Goal: Task Accomplishment & Management: Complete application form

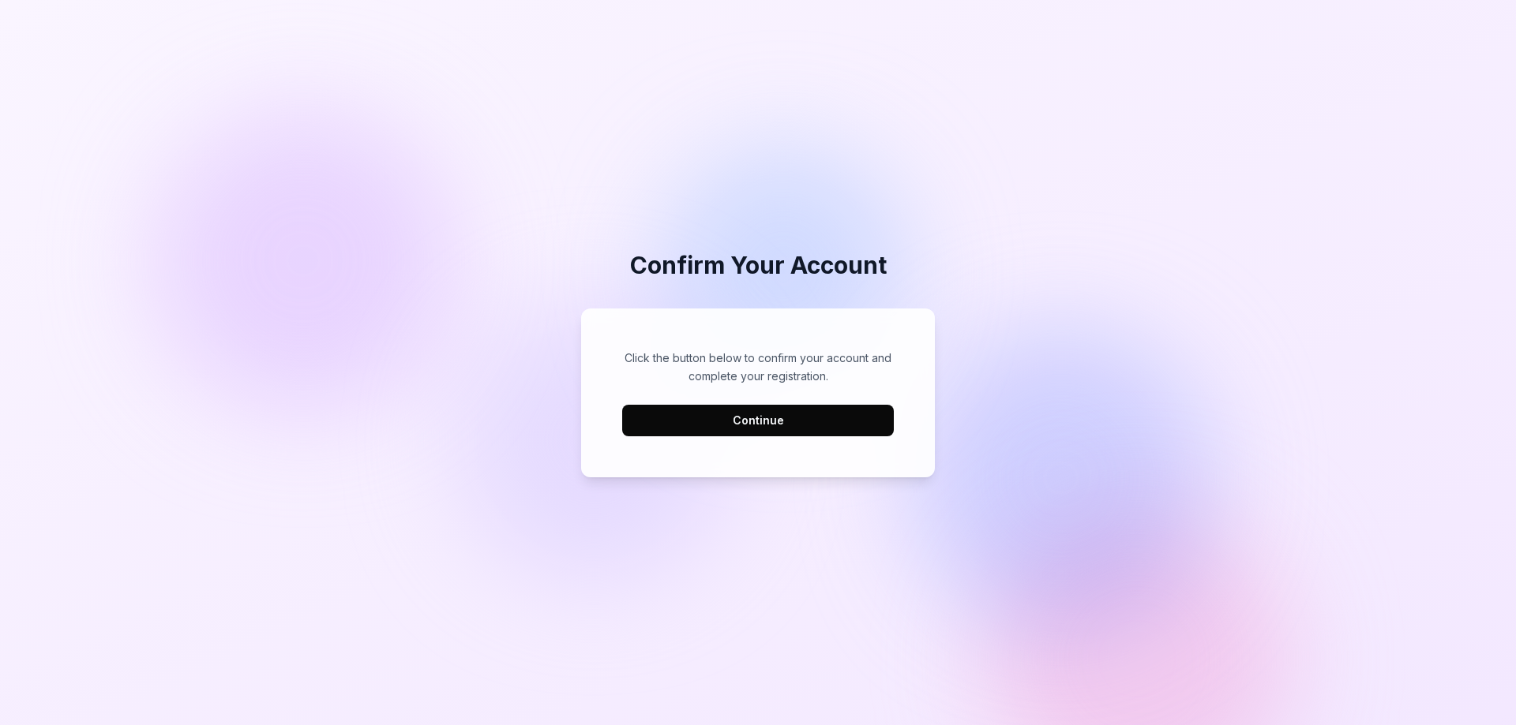
scroll to position [478, 0]
click at [785, 419] on button "Continue" at bounding box center [758, 421] width 272 height 32
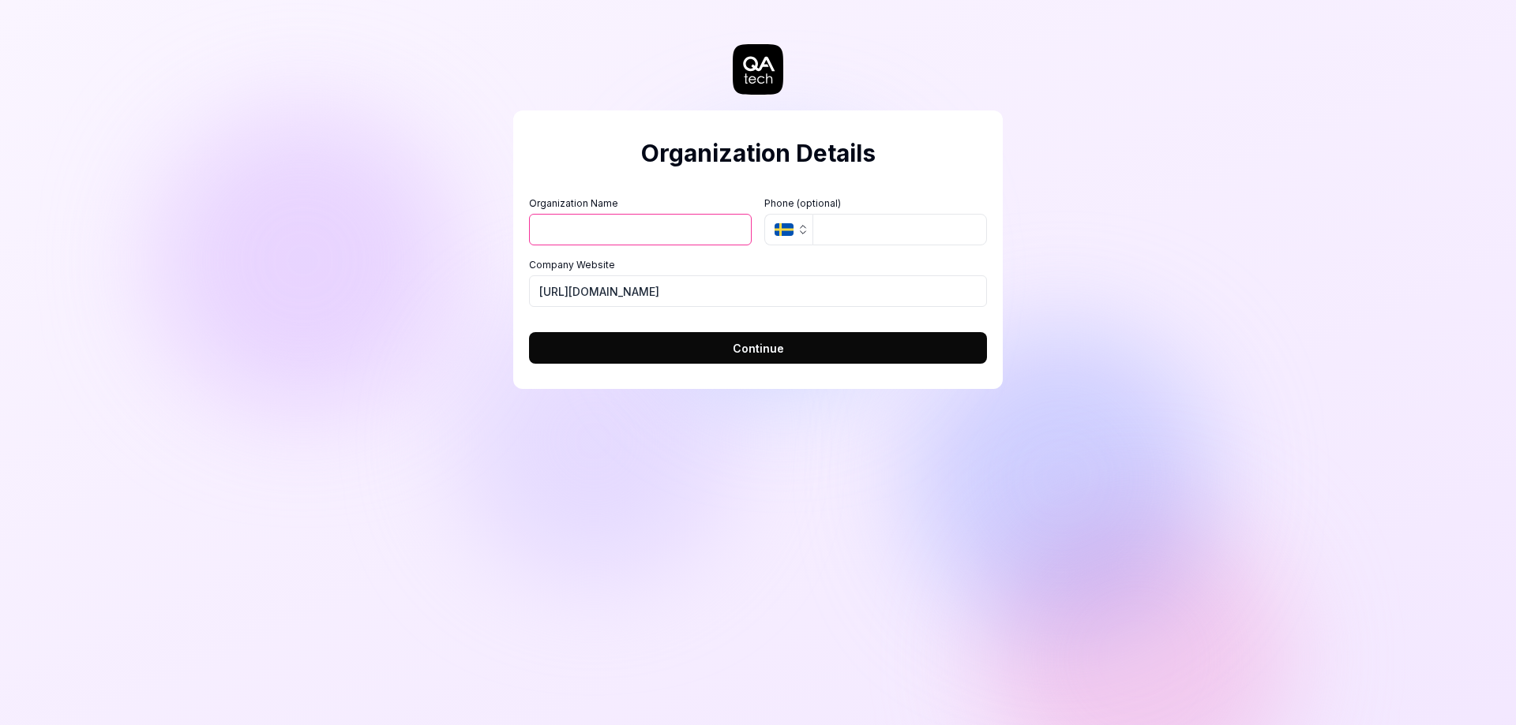
click at [620, 225] on input "Organization Name" at bounding box center [640, 230] width 223 height 32
type input "ABC Labs"
type input "0"
type input "707416354"
click at [815, 343] on button "Continue" at bounding box center [758, 348] width 458 height 32
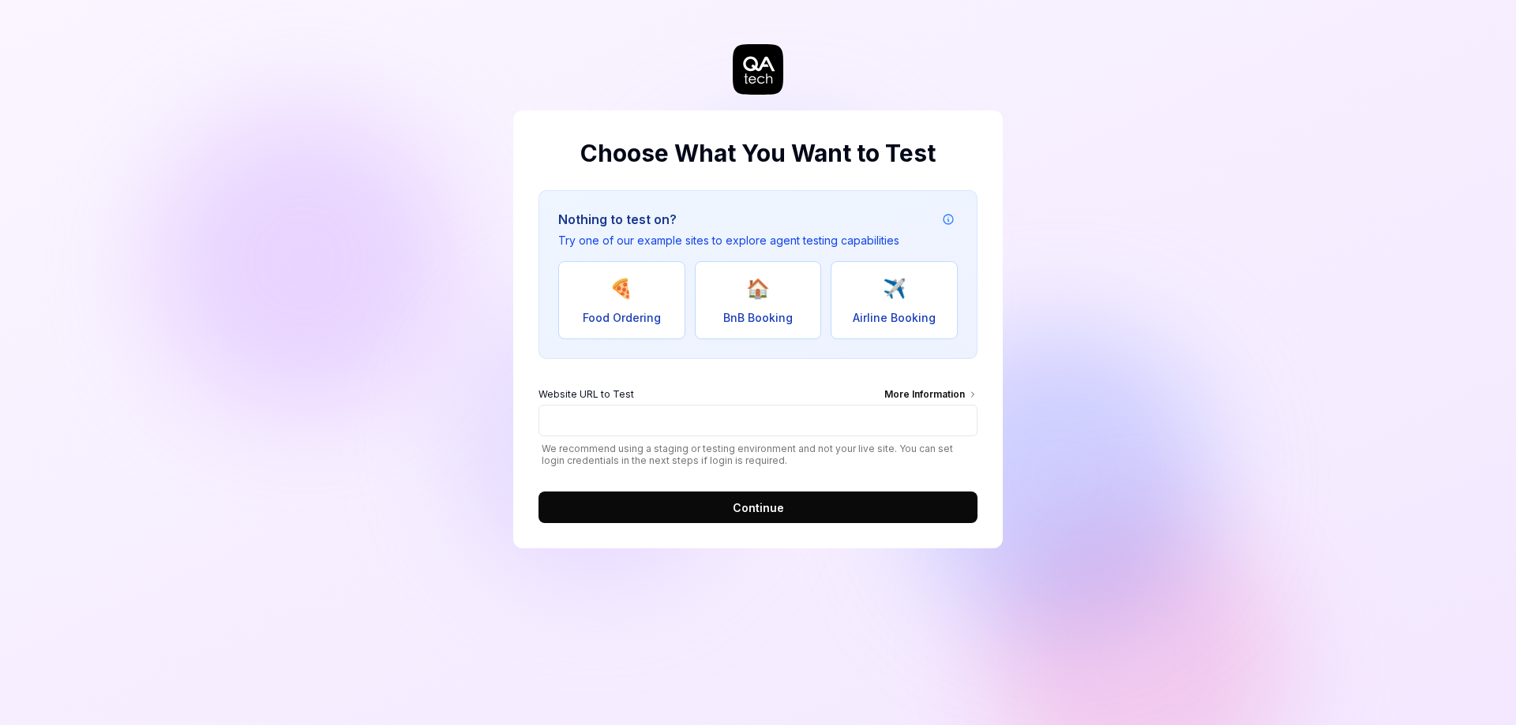
click at [770, 67] on icon at bounding box center [758, 69] width 51 height 51
drag, startPoint x: 555, startPoint y: 448, endPoint x: 949, endPoint y: 450, distance: 393.9
type textarea "**********"
click at [948, 450] on span "We recommend using a staging or testing environment and not your live site. You…" at bounding box center [757, 455] width 439 height 24
drag, startPoint x: 595, startPoint y: 465, endPoint x: 697, endPoint y: 465, distance: 101.8
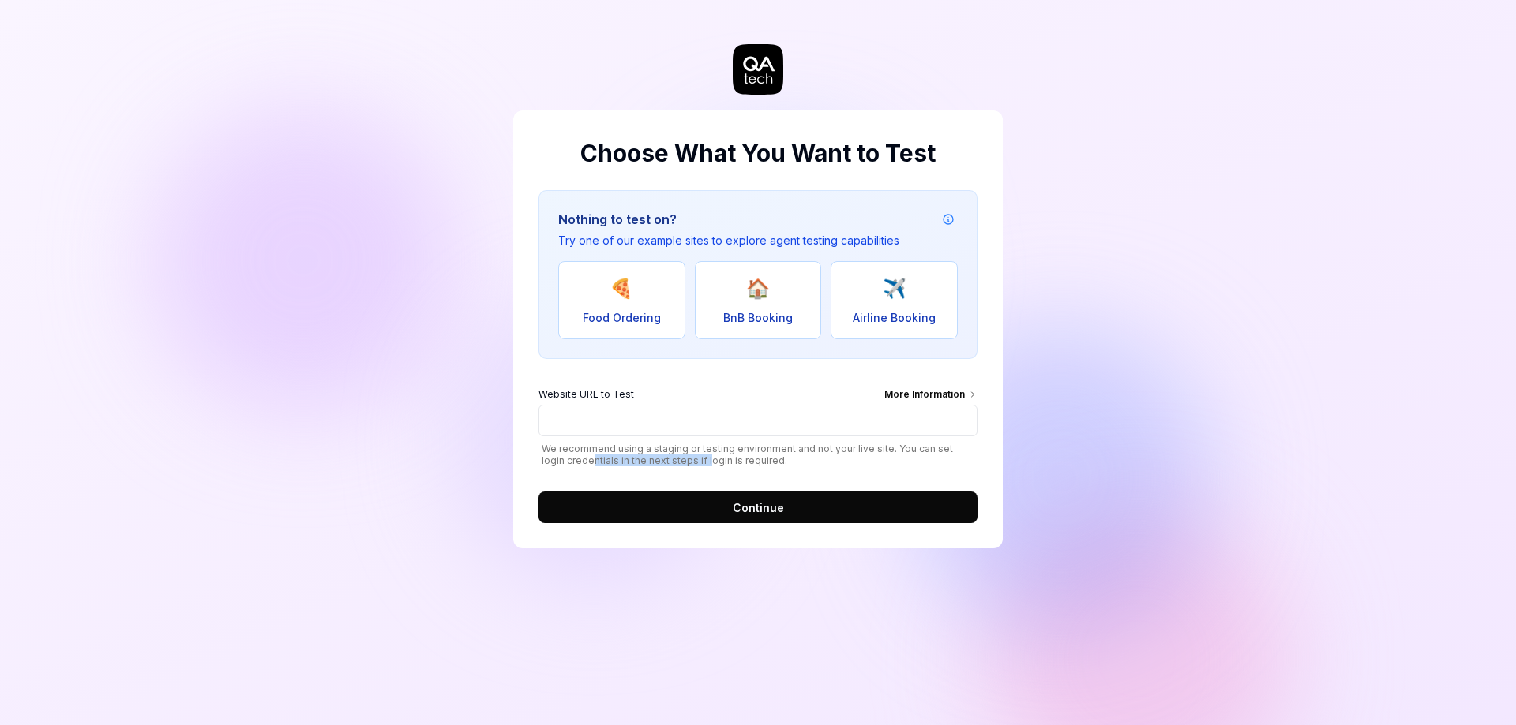
click at [691, 464] on span "We recommend using a staging or testing environment and not your live site. You…" at bounding box center [757, 455] width 439 height 24
click at [733, 468] on form "Website URL to Test More Information We recommend using a staging or testing en…" at bounding box center [757, 450] width 439 height 145
click at [585, 302] on button "🍕 Food Ordering" at bounding box center [621, 300] width 127 height 78
type input "[URL][DOMAIN_NAME]"
click at [757, 508] on span "Continue" at bounding box center [758, 508] width 51 height 17
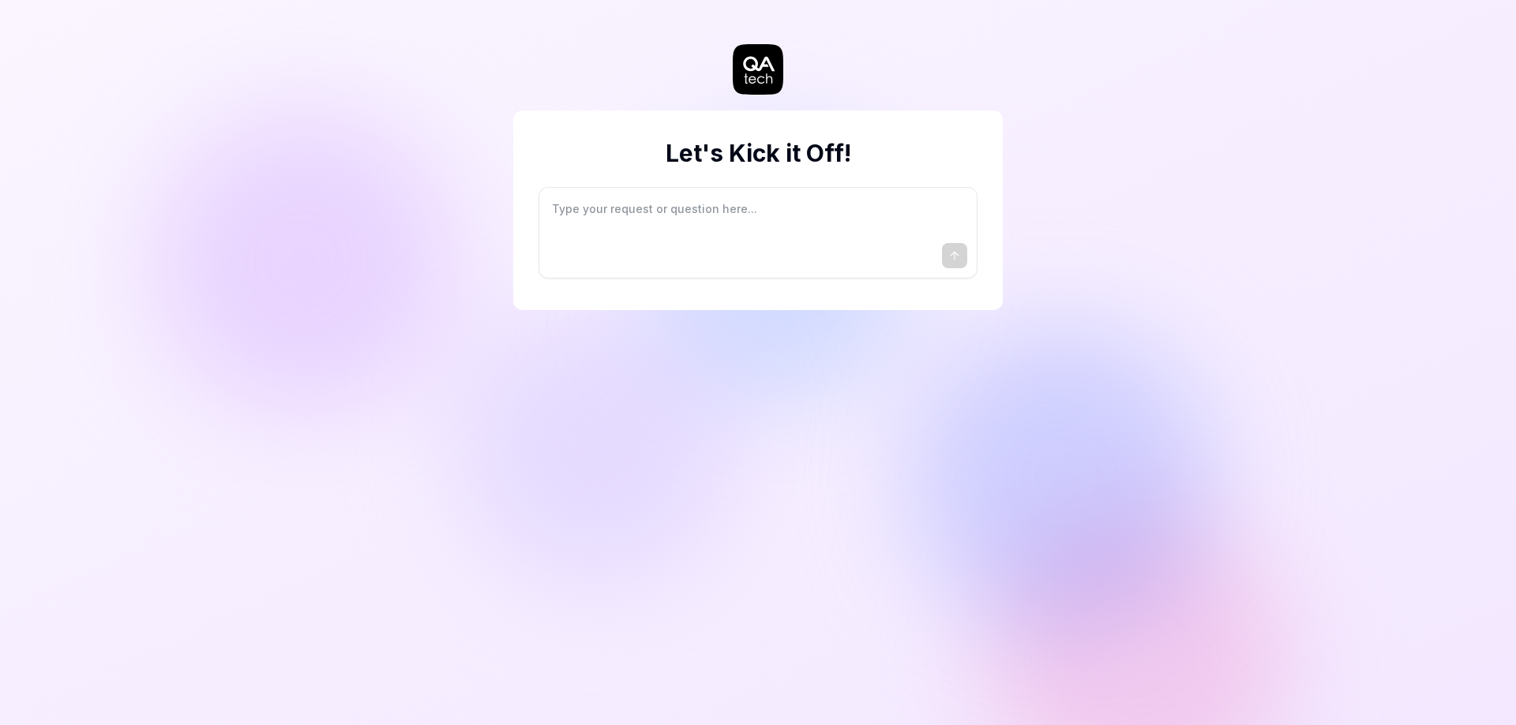
type textarea "*"
type textarea "I"
type textarea "*"
type textarea "I"
type textarea "*"
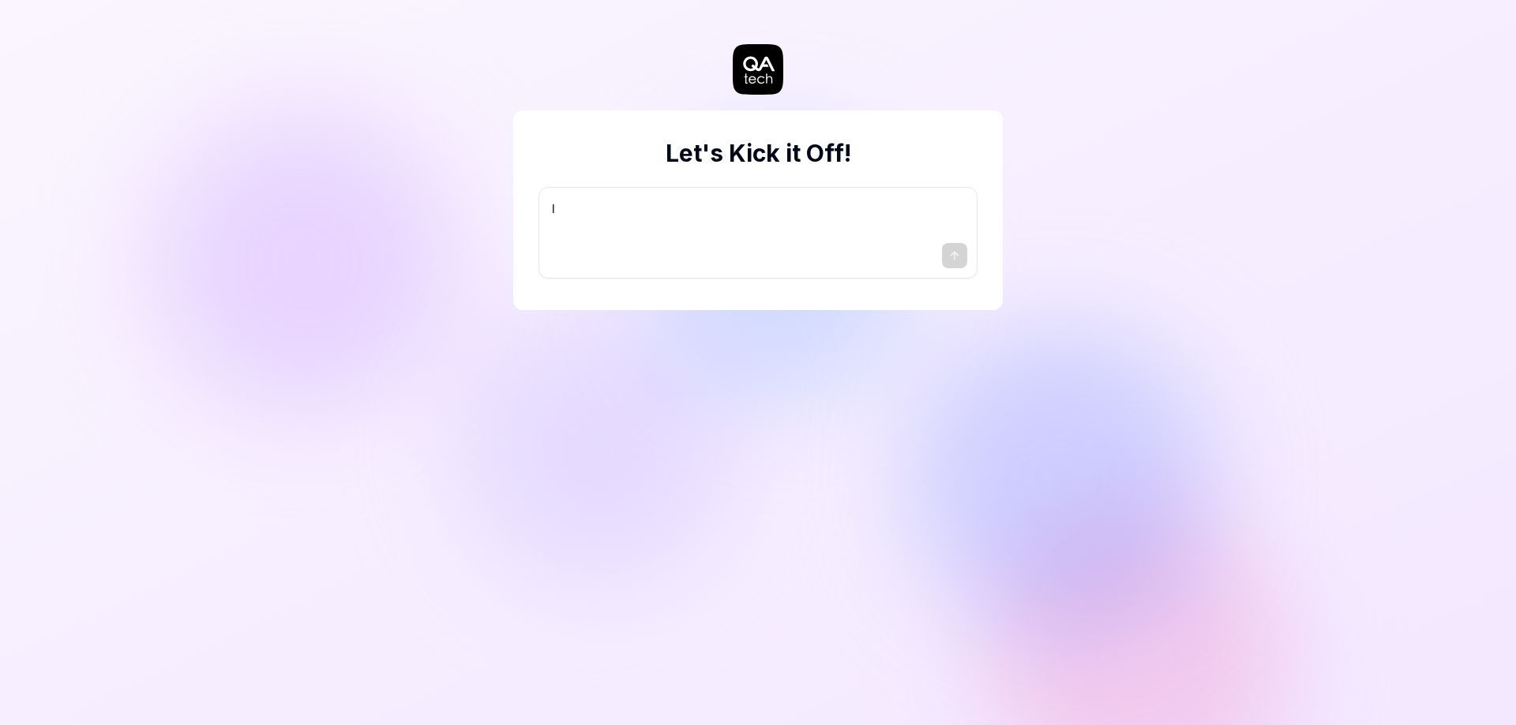
type textarea "I w"
type textarea "*"
type textarea "I wa"
type textarea "*"
type textarea "I wan"
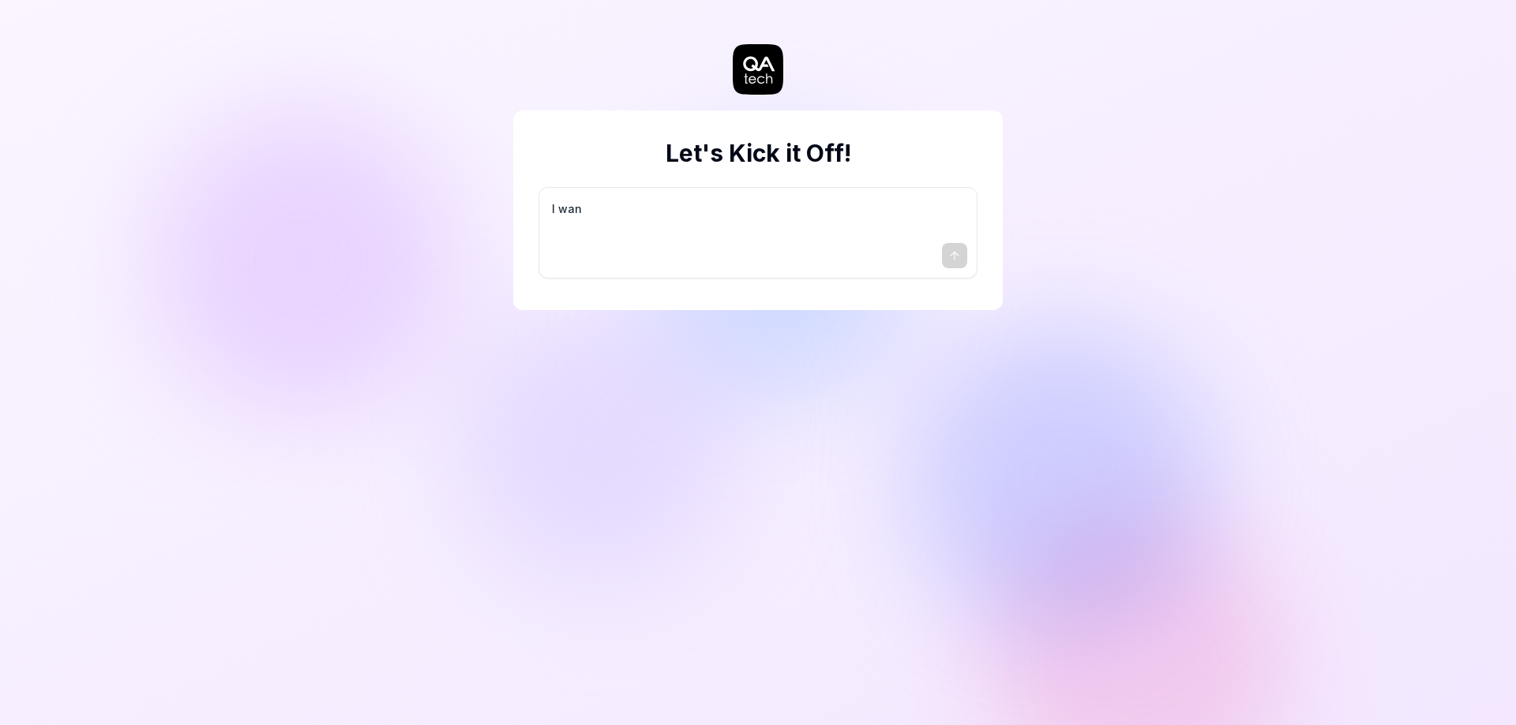
type textarea "*"
type textarea "I want"
type textarea "*"
type textarea "I want"
type textarea "*"
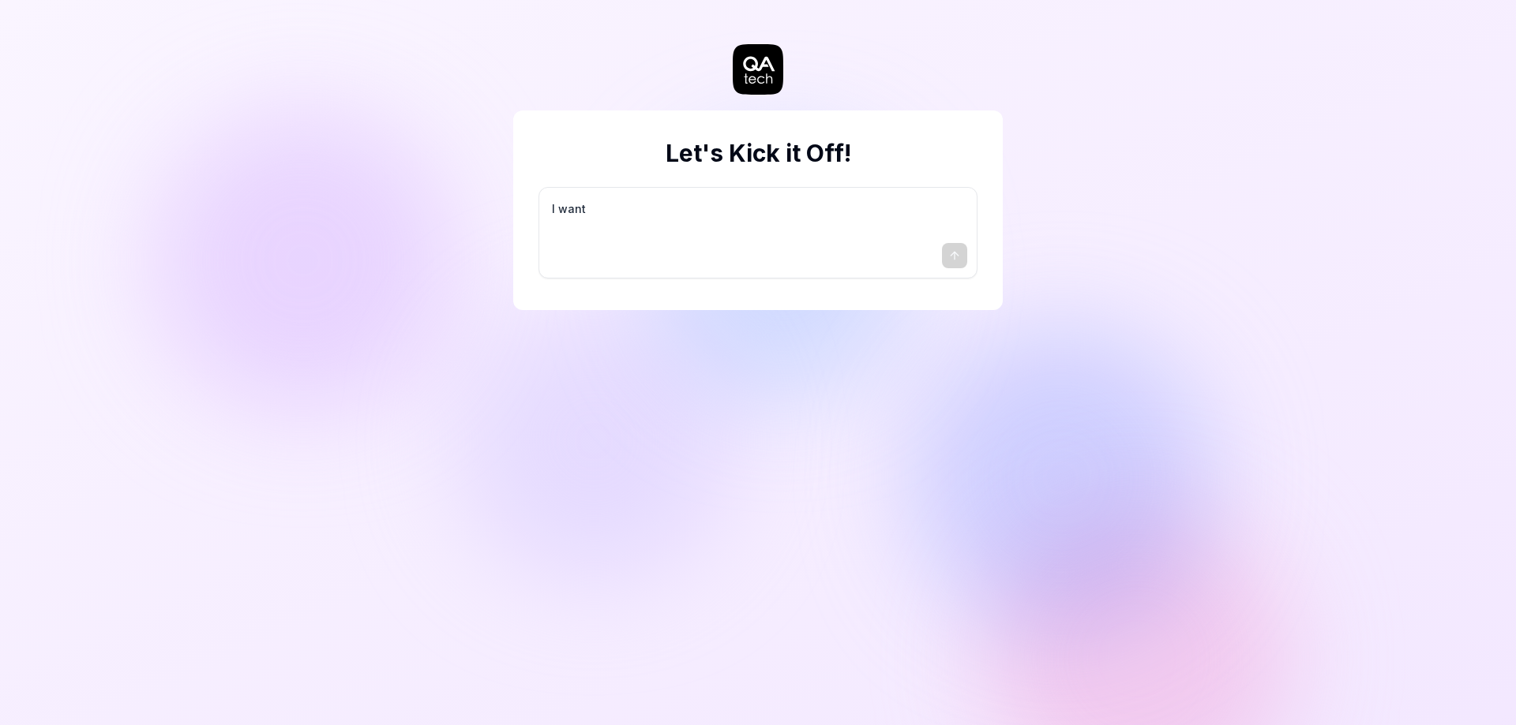
type textarea "I want a"
type textarea "*"
type textarea "I want a"
type textarea "*"
type textarea "I want a g"
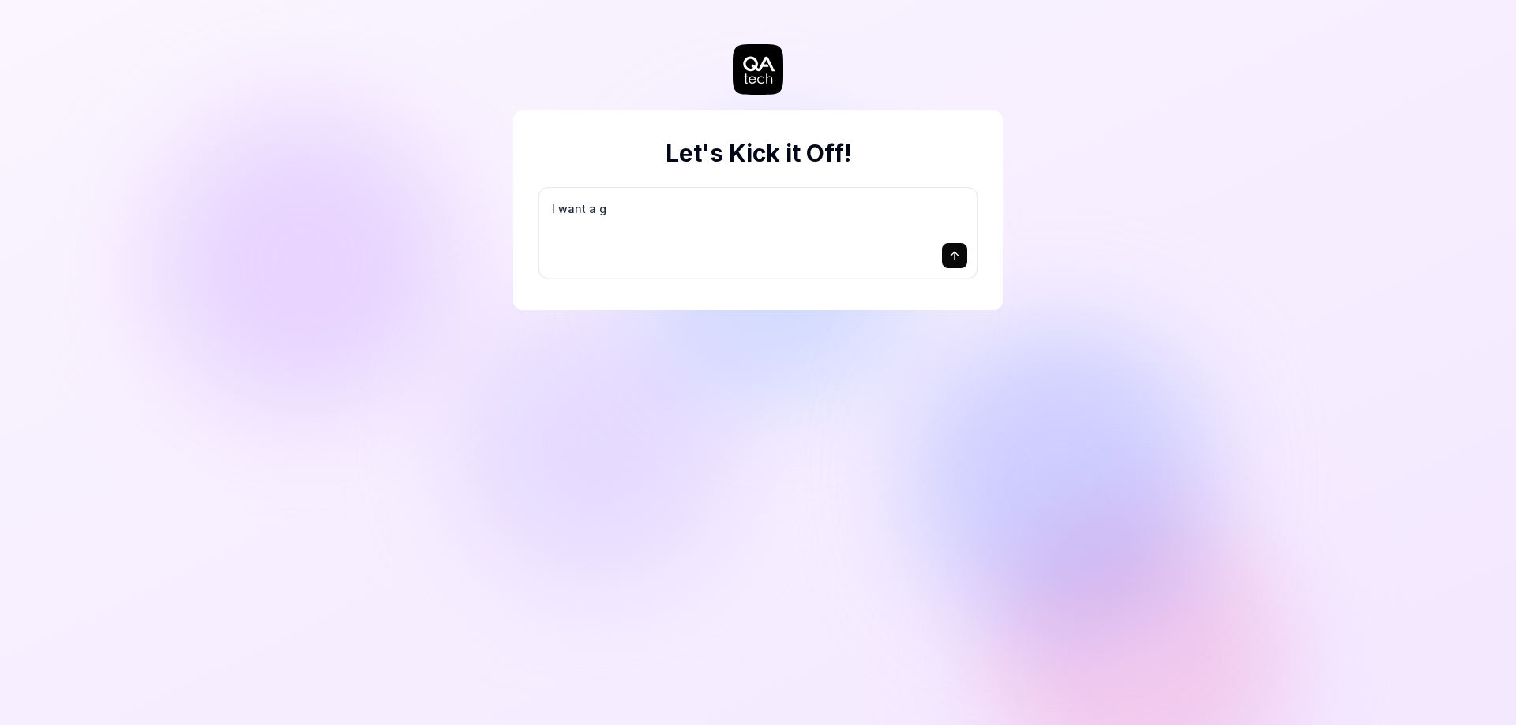
type textarea "*"
type textarea "I want a go"
type textarea "*"
type textarea "I want a goo"
type textarea "*"
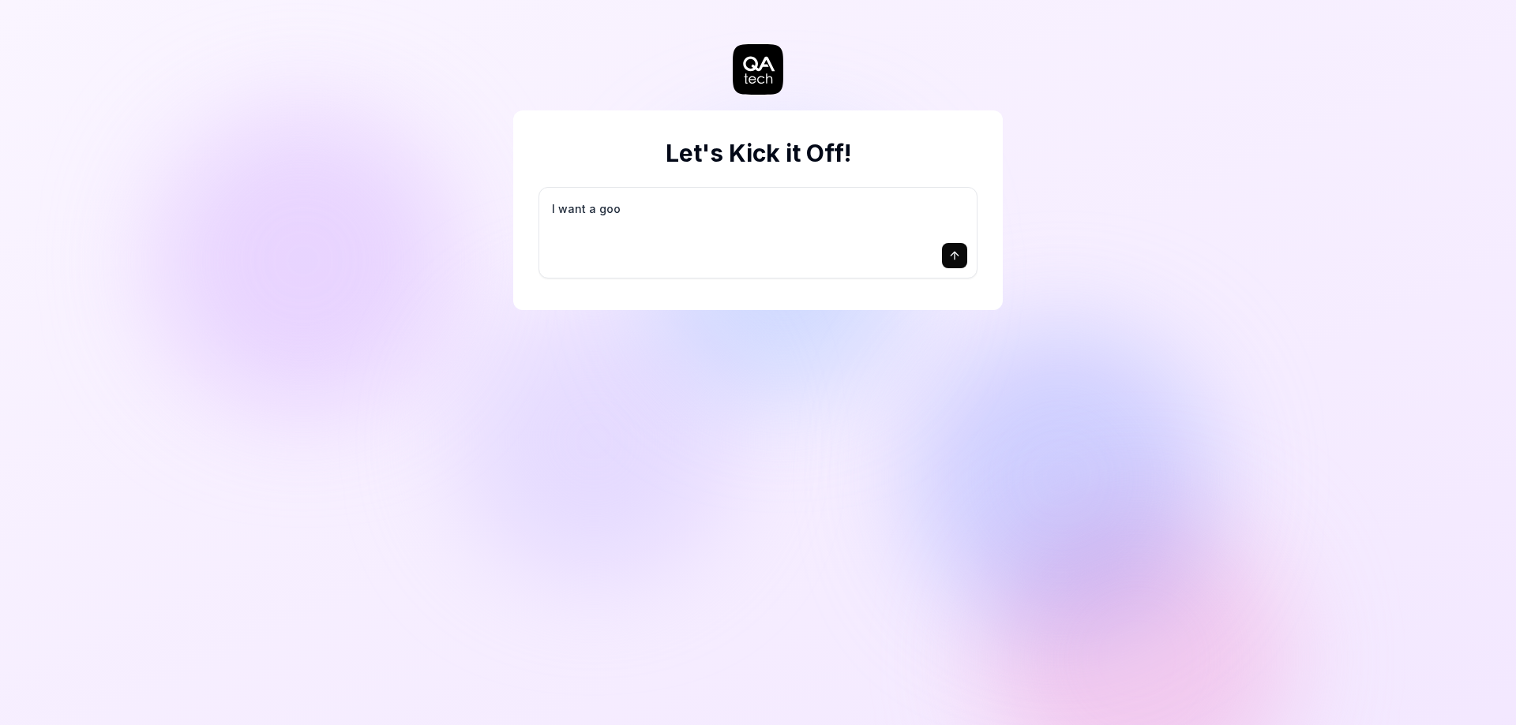
type textarea "I want a good"
type textarea "*"
type textarea "I want a good"
type textarea "*"
type textarea "I want a good t"
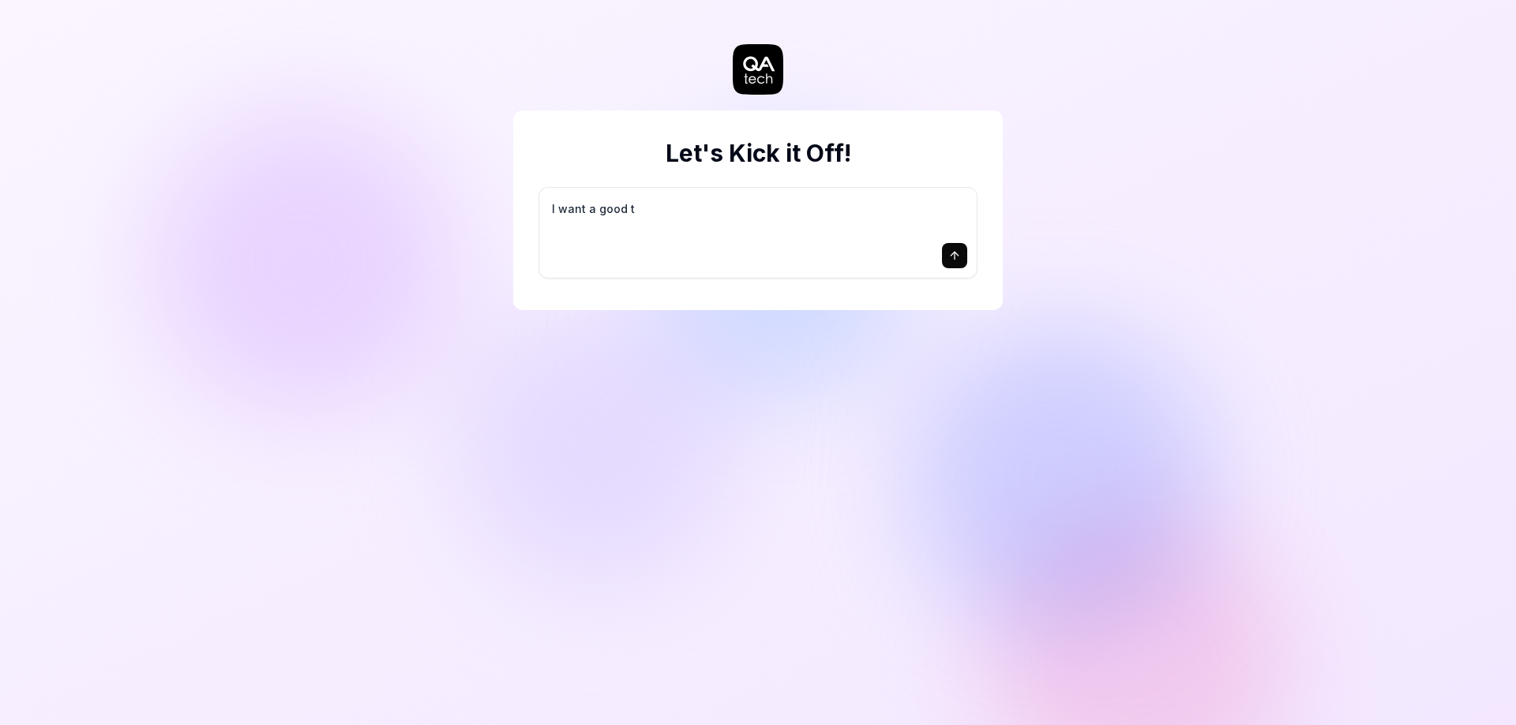
type textarea "*"
type textarea "I want a good te"
type textarea "*"
type textarea "I want a good tes"
type textarea "*"
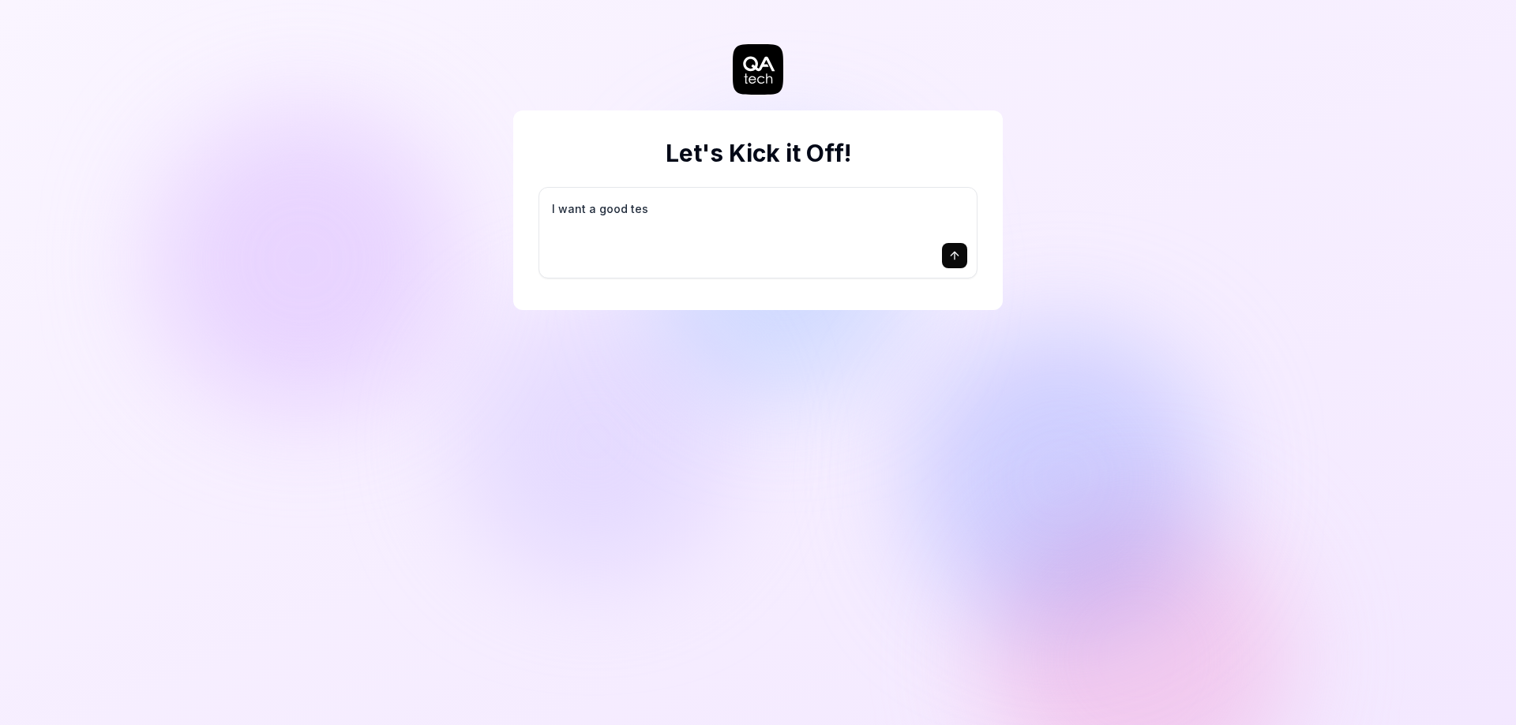
type textarea "I want a good test"
type textarea "*"
type textarea "I want a good test"
type textarea "*"
type textarea "I want a good test s"
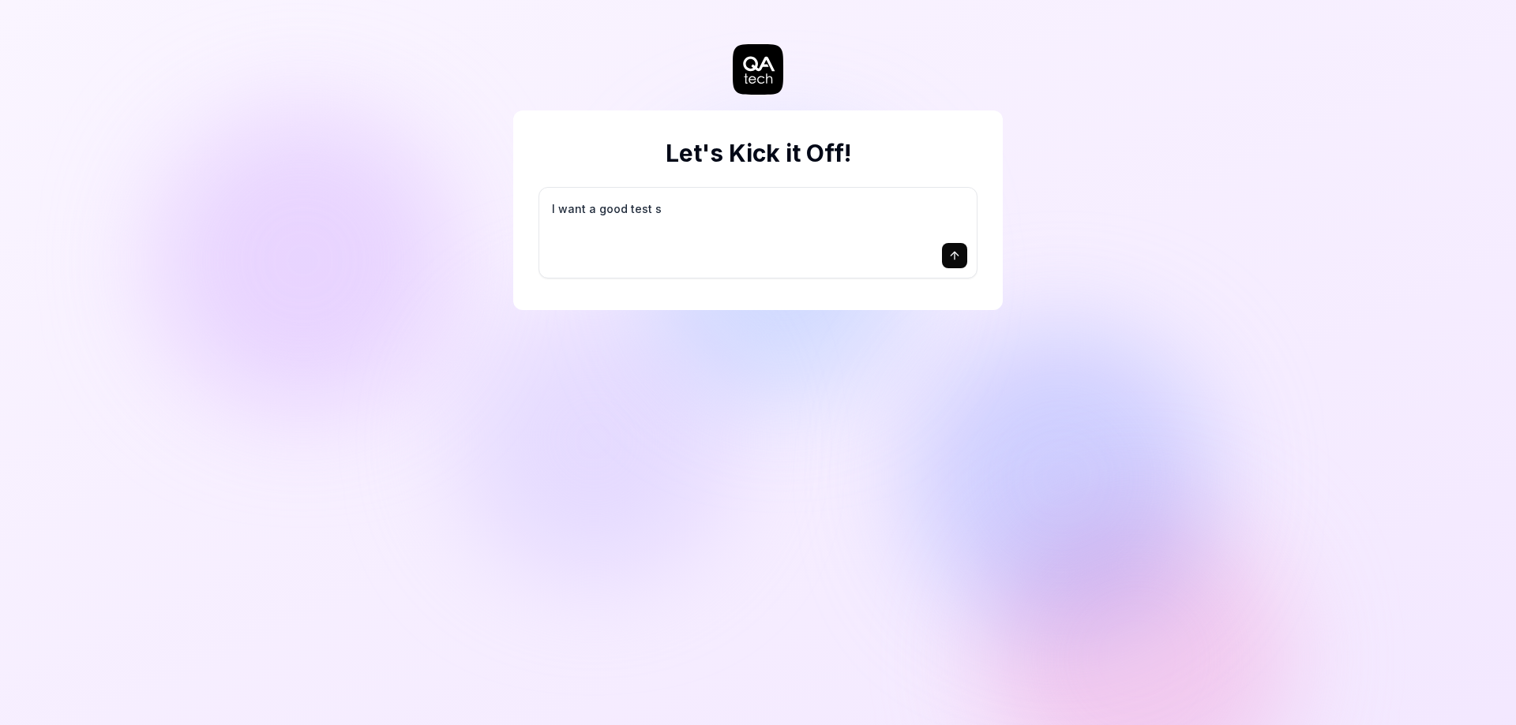
type textarea "*"
type textarea "I want a good test se"
type textarea "*"
type textarea "I want a good test set"
type textarea "*"
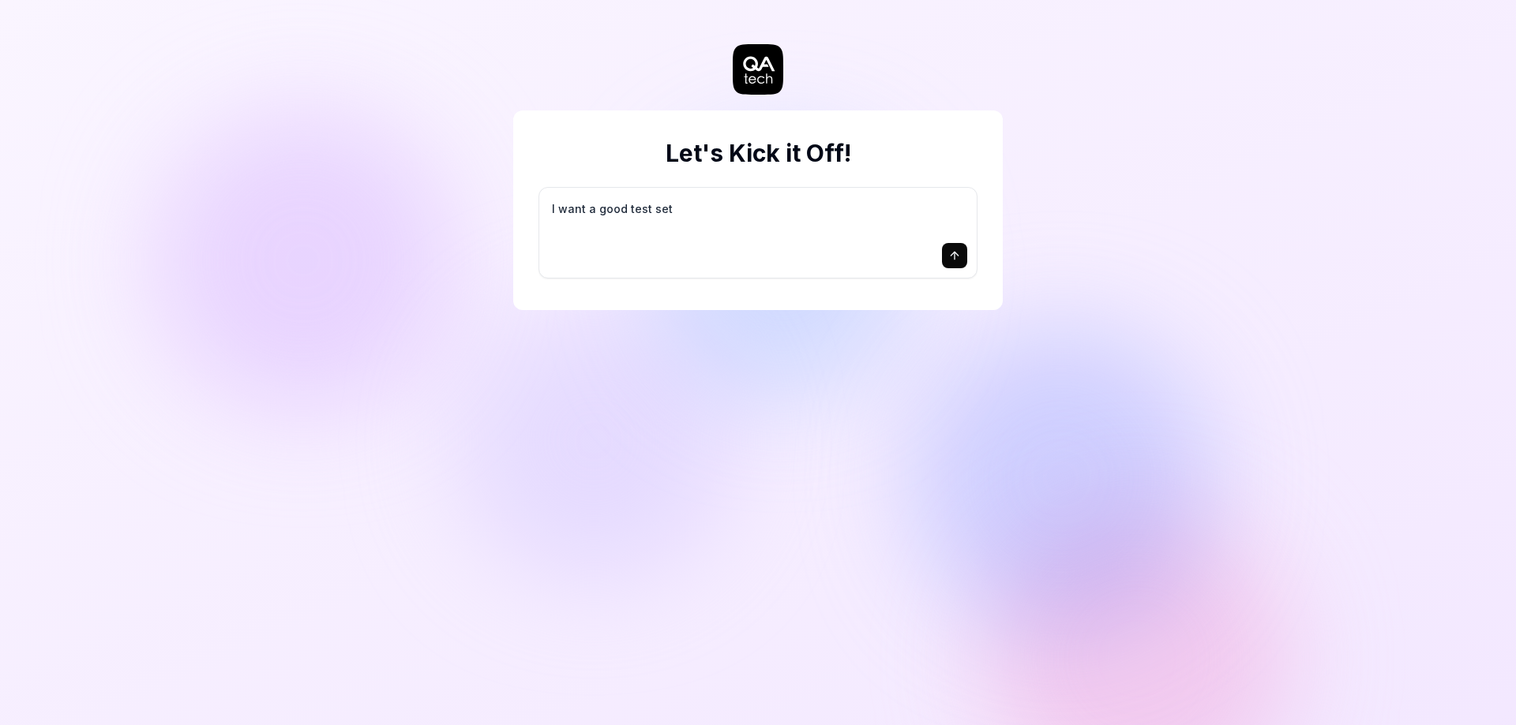
type textarea "I want a good test setu"
type textarea "*"
type textarea "I want a good test setup"
type textarea "*"
type textarea "I want a good test setup"
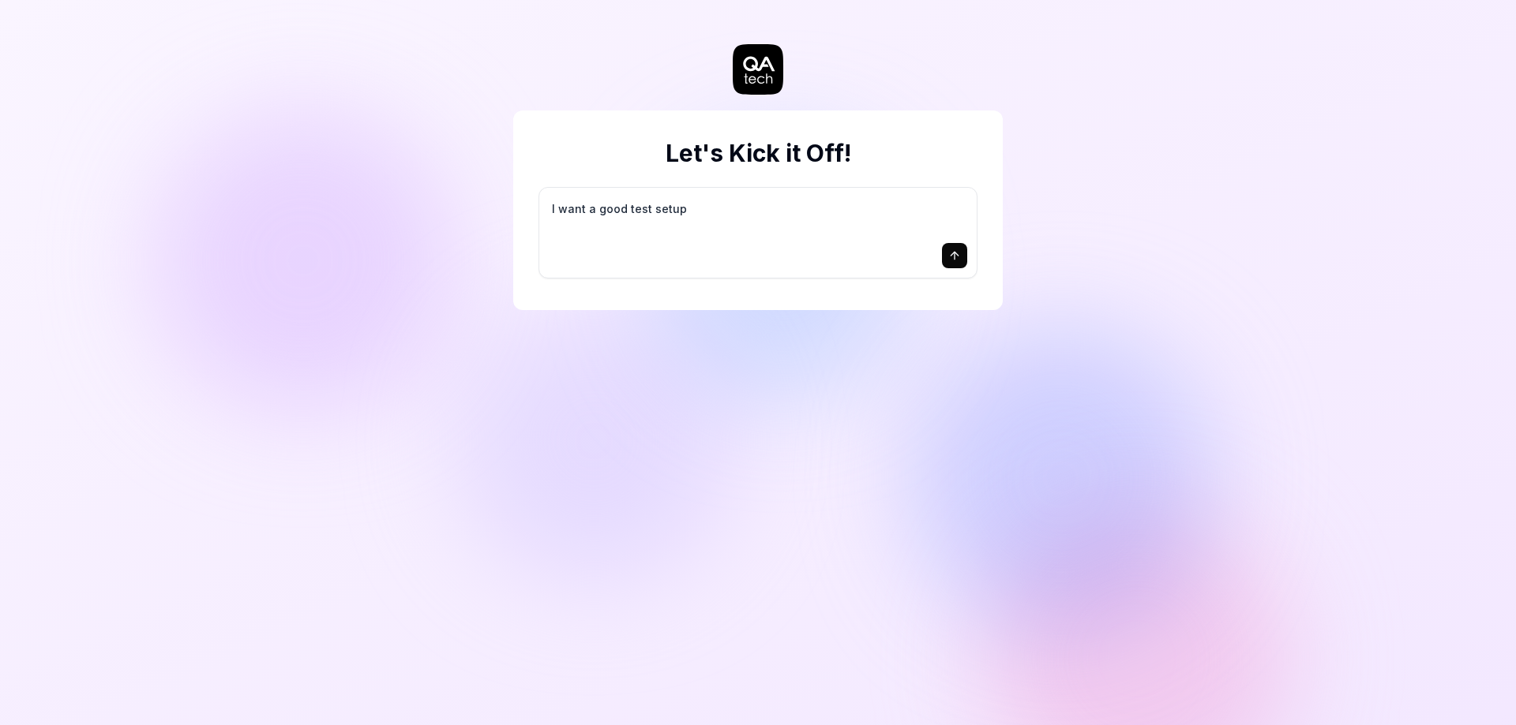
type textarea "*"
type textarea "I want a good test setup f"
type textarea "*"
type textarea "I want a good test setup fo"
type textarea "*"
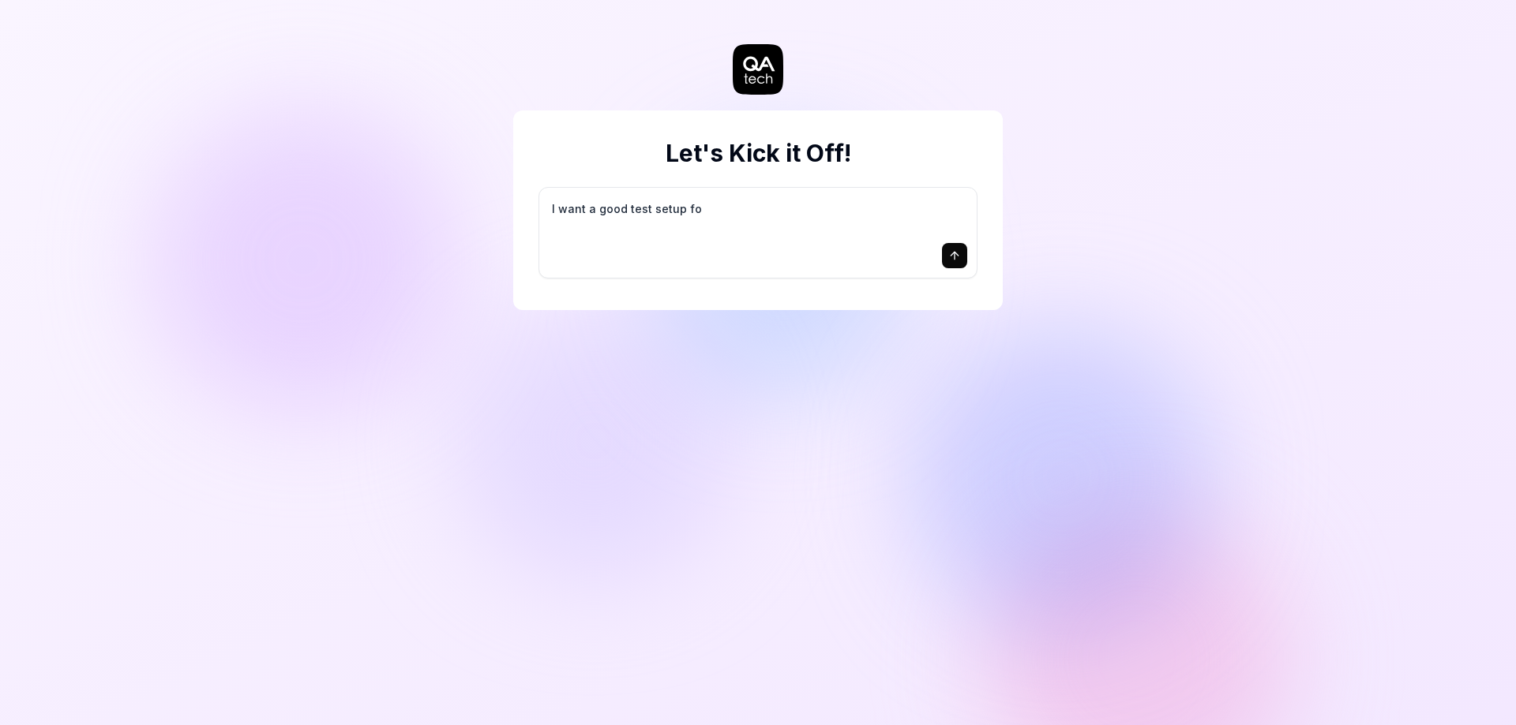
type textarea "I want a good test setup for"
type textarea "*"
type textarea "I want a good test setup for"
type textarea "*"
type textarea "I want a good test setup for m"
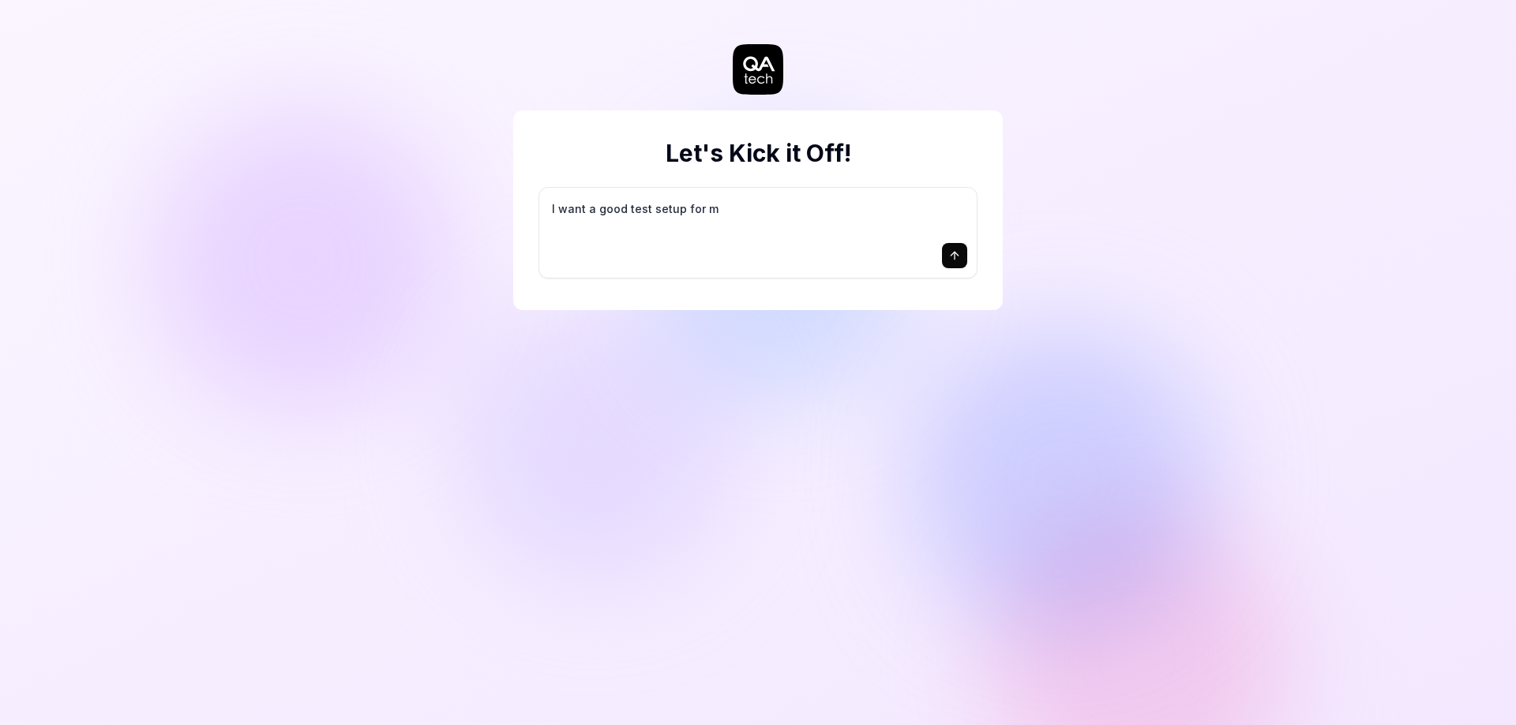
type textarea "*"
type textarea "I want a good test setup for my"
type textarea "*"
type textarea "I want a good test setup for my"
type textarea "*"
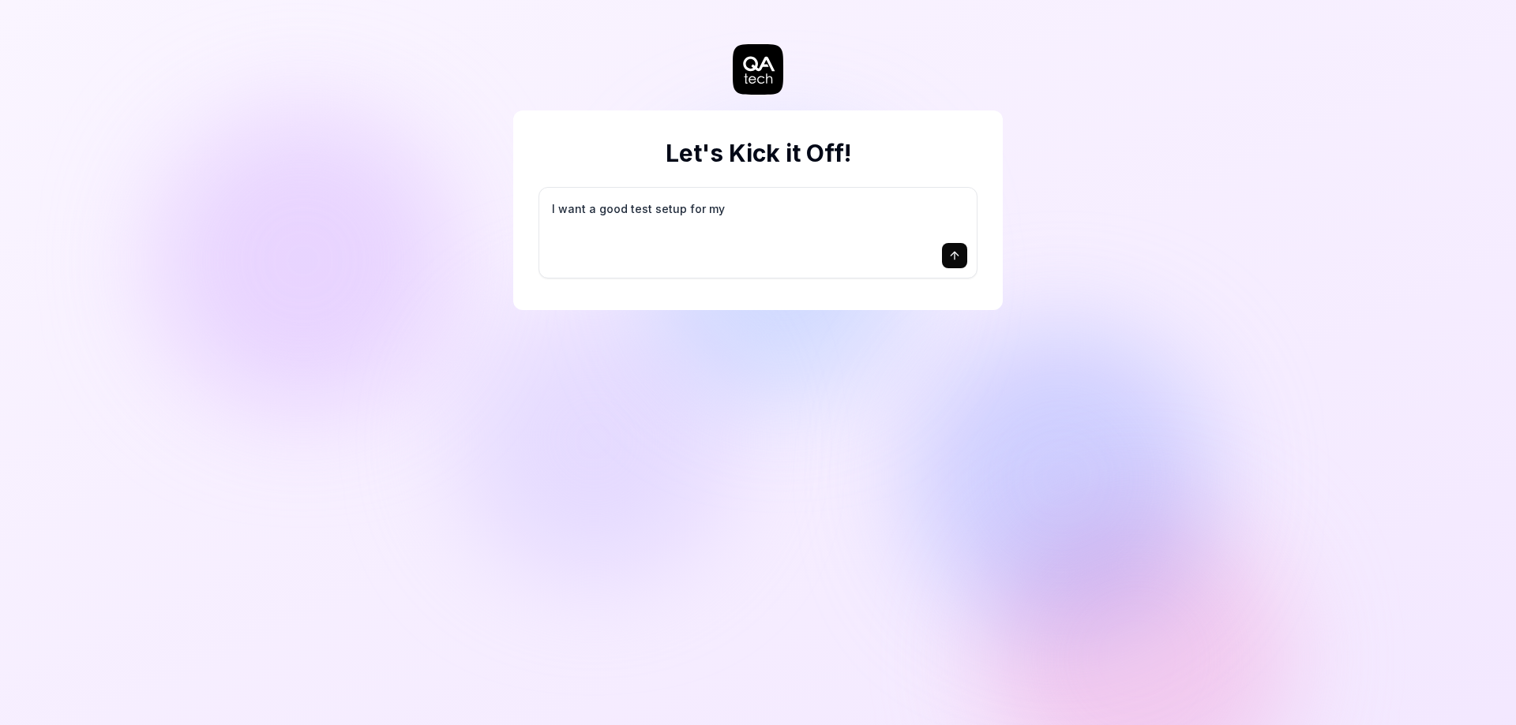
type textarea "I want a good test setup for my s"
type textarea "*"
type textarea "I want a good test setup for my si"
type textarea "*"
type textarea "I want a good test setup for my sit"
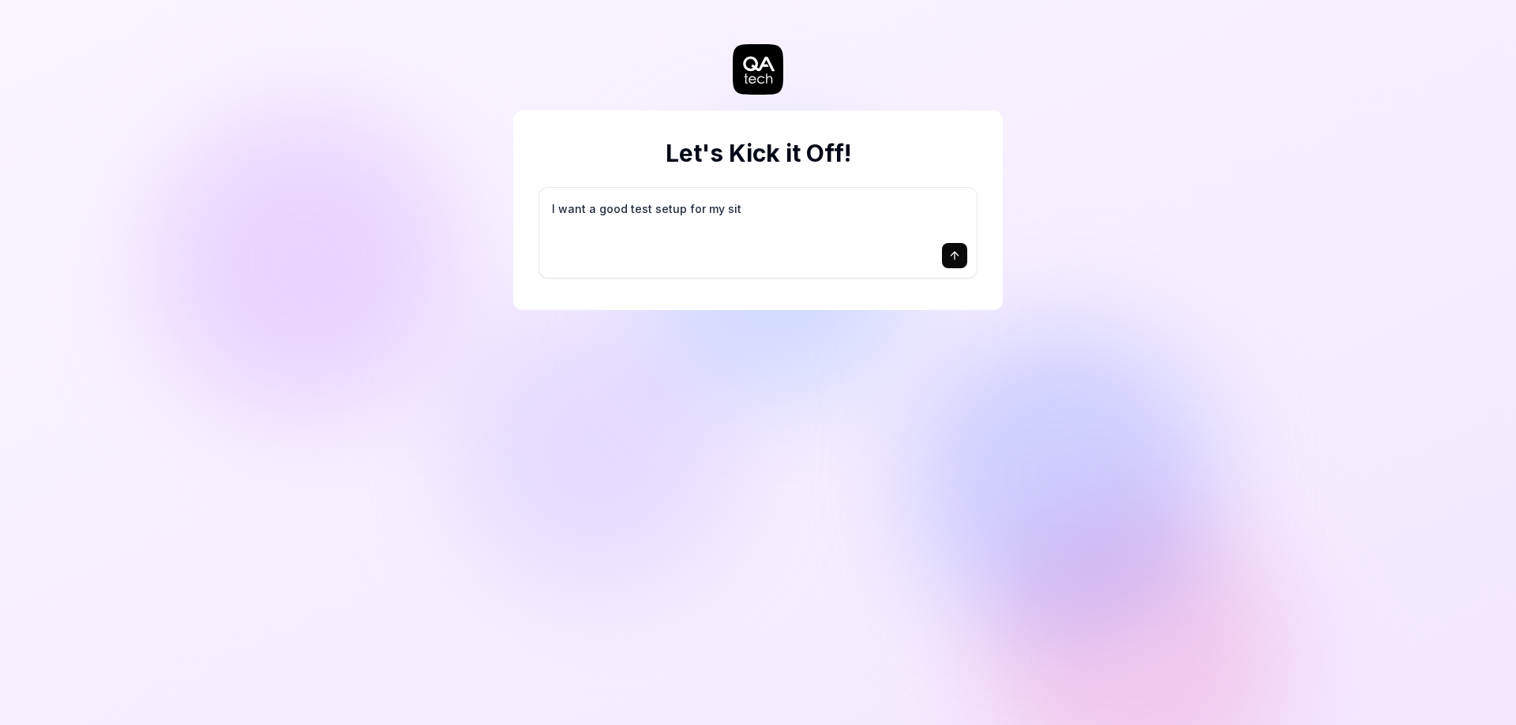
type textarea "*"
type textarea "I want a good test setup for my site"
type textarea "*"
type textarea "I want a good test setup for my site"
type textarea "*"
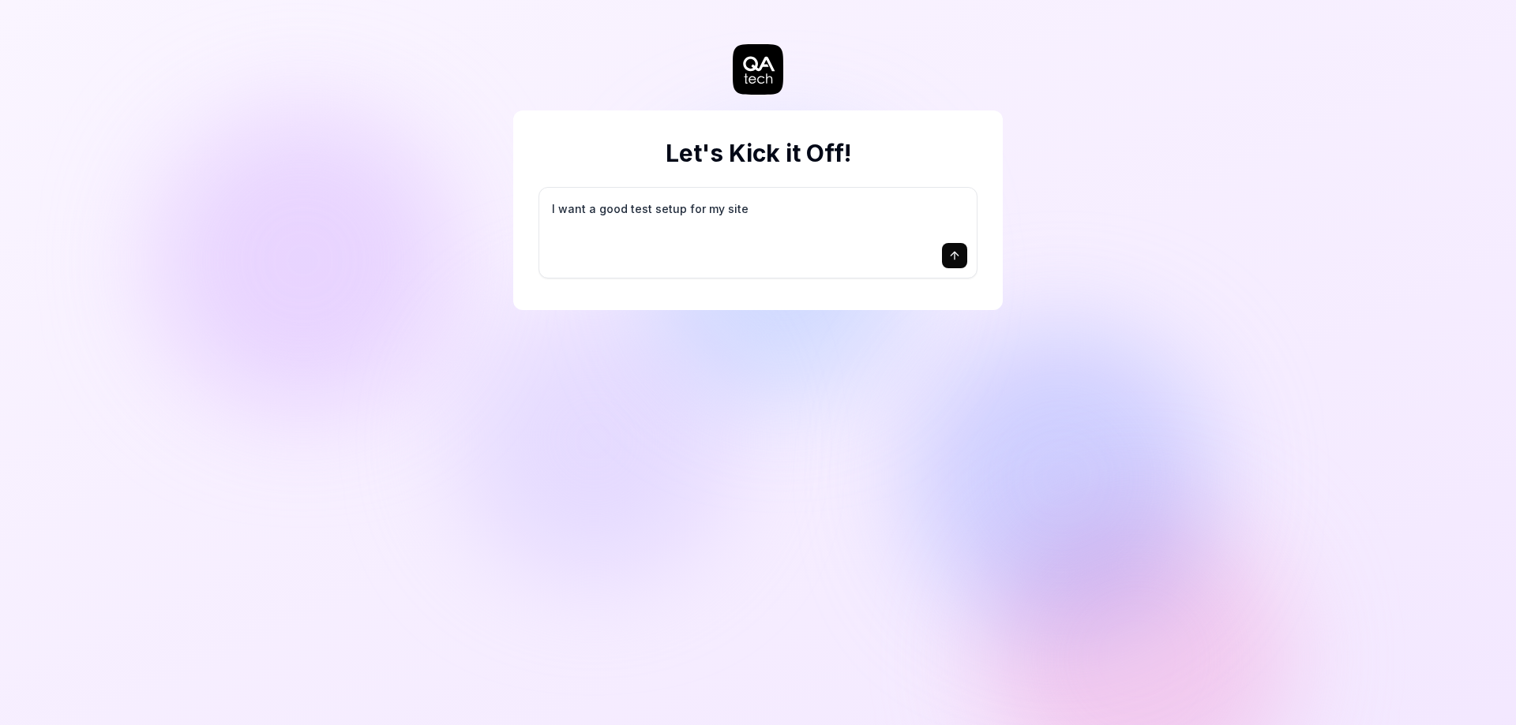
type textarea "I want a good test setup for my site -"
type textarea "*"
type textarea "I want a good test setup for my site -"
type textarea "*"
type textarea "I want a good test setup for my site - h"
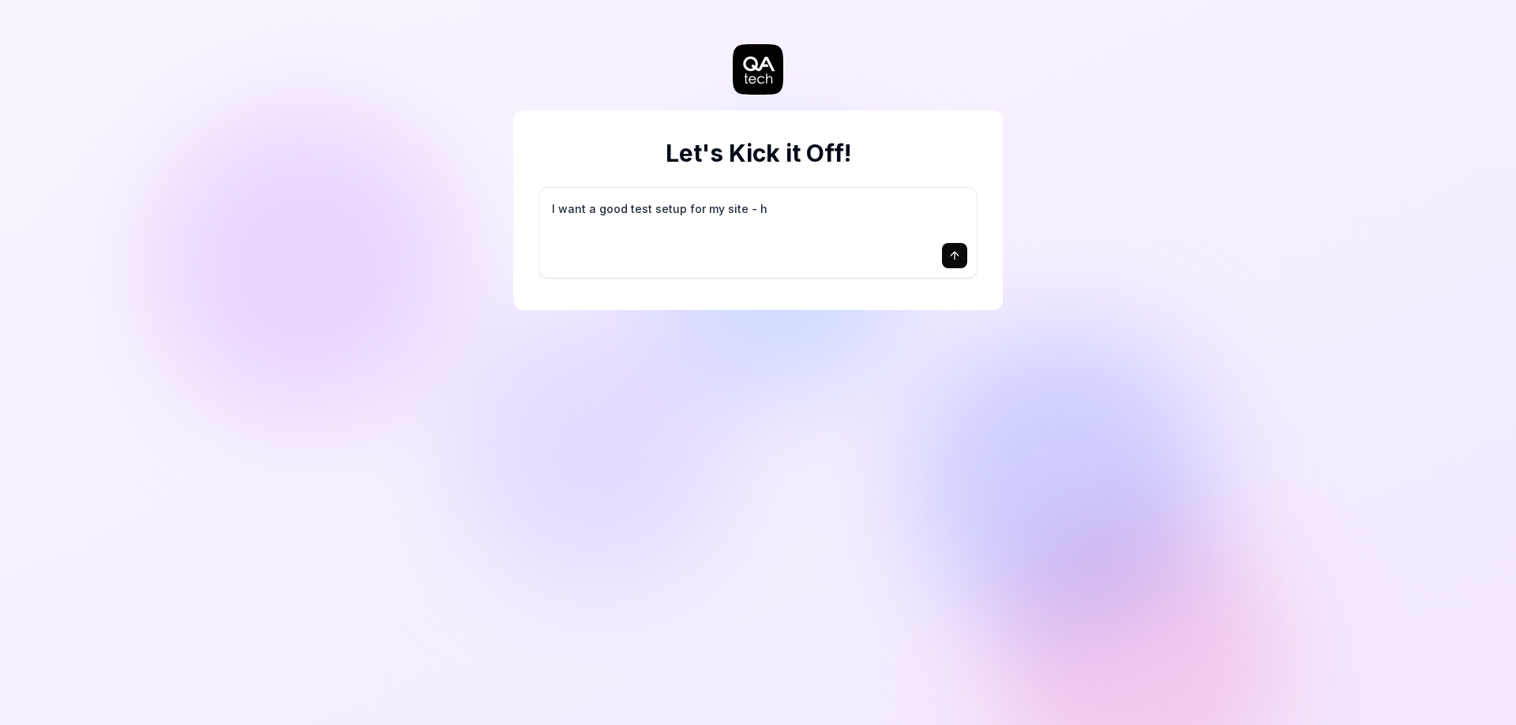
type textarea "*"
type textarea "I want a good test setup for my site - he"
type textarea "*"
type textarea "I want a good test setup for my site - hel"
type textarea "*"
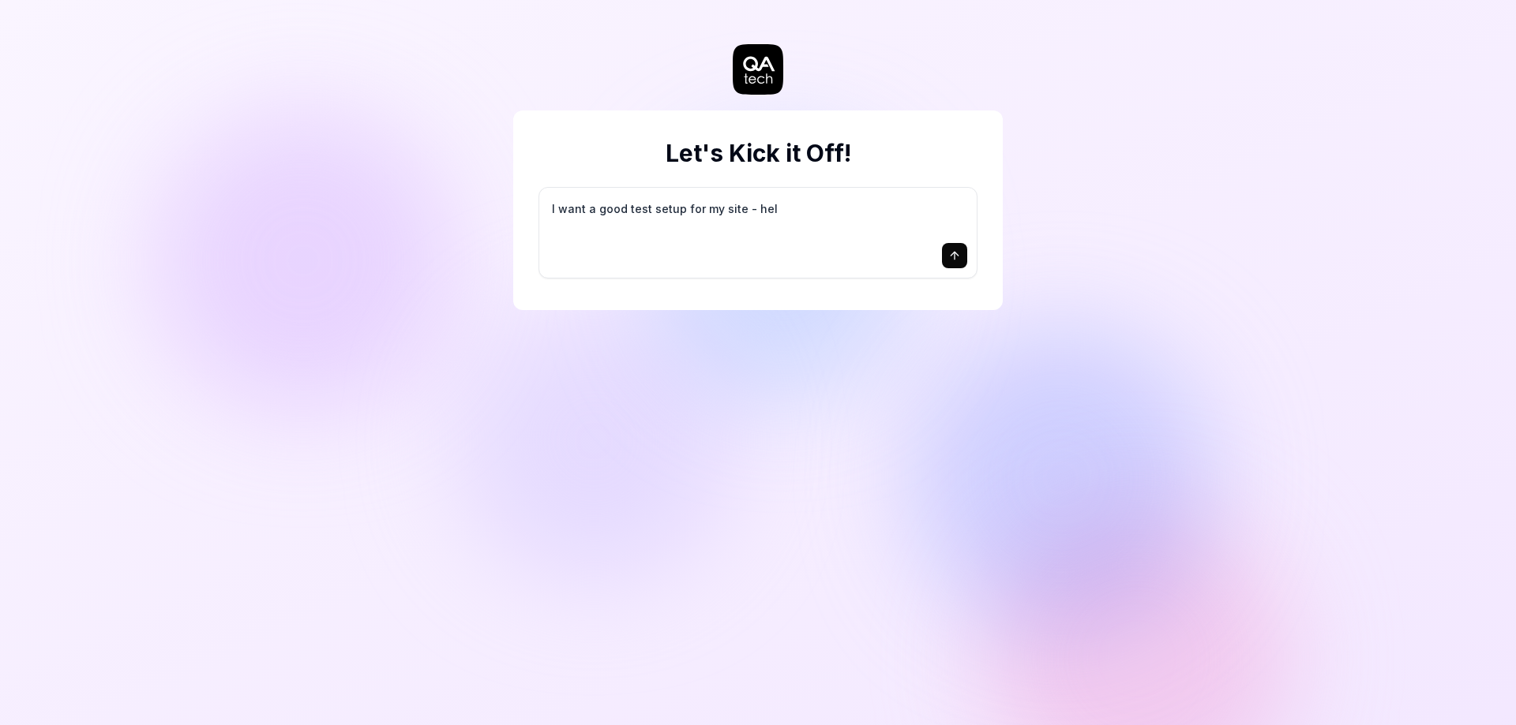
type textarea "I want a good test setup for my site - help"
type textarea "*"
type textarea "I want a good test setup for my site - help"
type textarea "*"
type textarea "I want a good test setup for my site - help m"
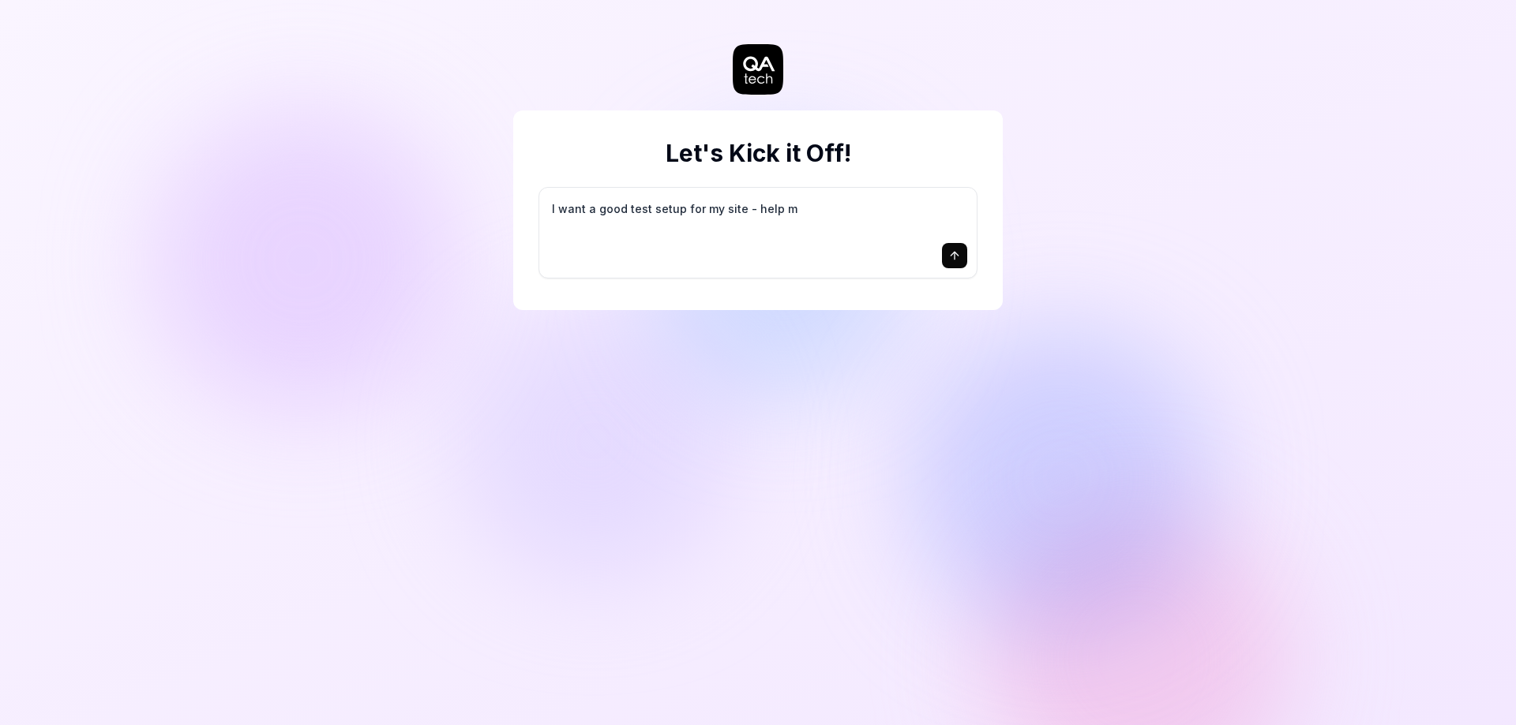
type textarea "*"
type textarea "I want a good test setup for my site - help me"
type textarea "*"
type textarea "I want a good test setup for my site - help me"
type textarea "*"
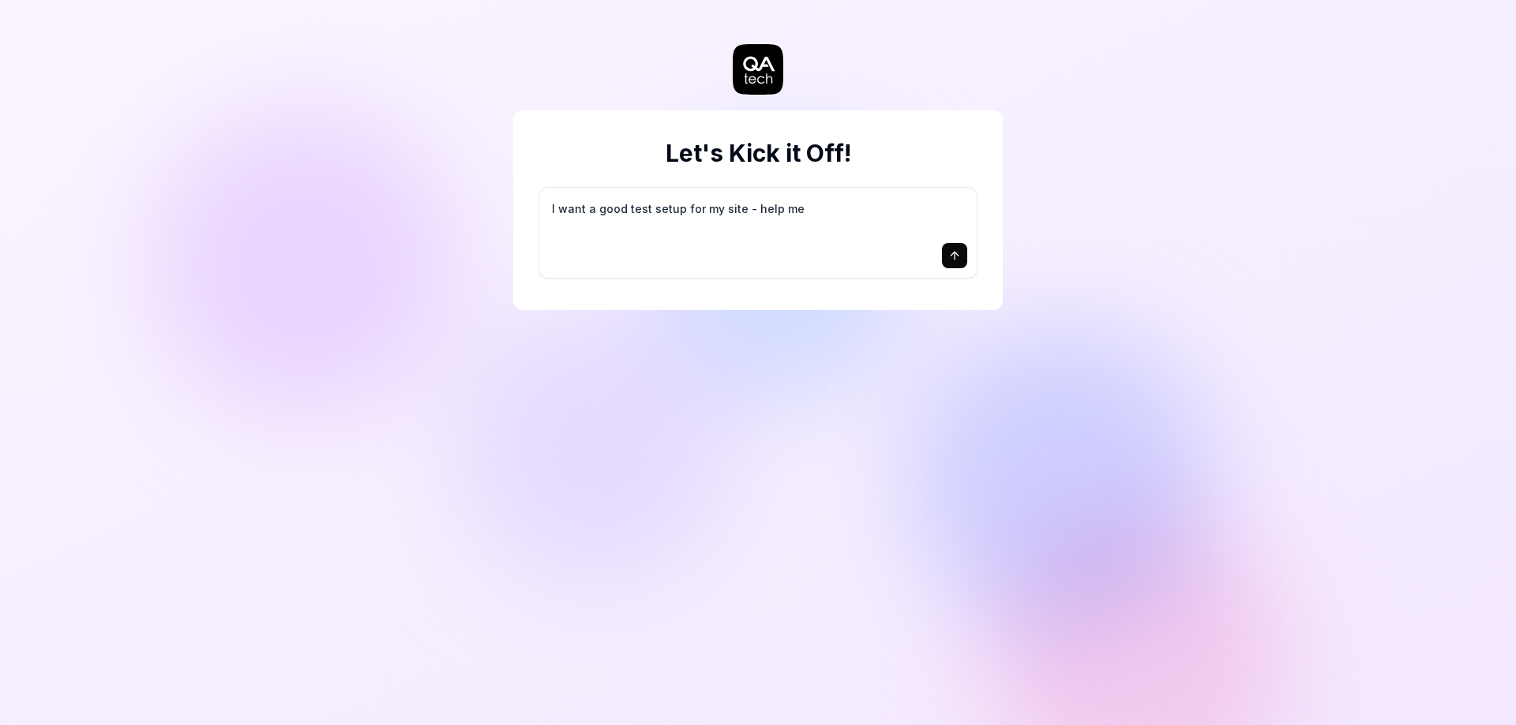
type textarea "I want a good test setup for my site - help me c"
type textarea "*"
type textarea "I want a good test setup for my site - help me cr"
type textarea "*"
type textarea "I want a good test setup for my site - help me cre"
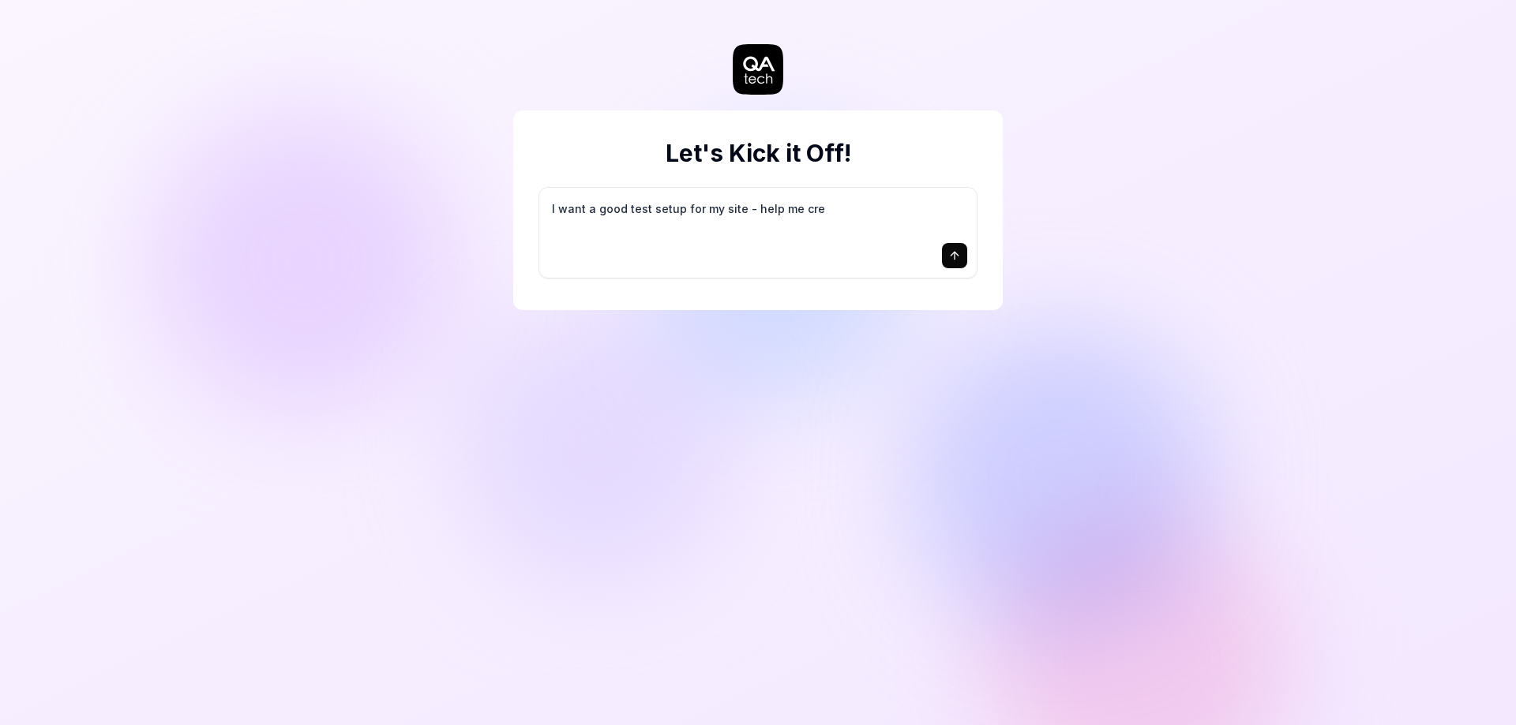
type textarea "*"
type textarea "I want a good test setup for my site - help me crea"
type textarea "*"
type textarea "I want a good test setup for my site - help me creat"
type textarea "*"
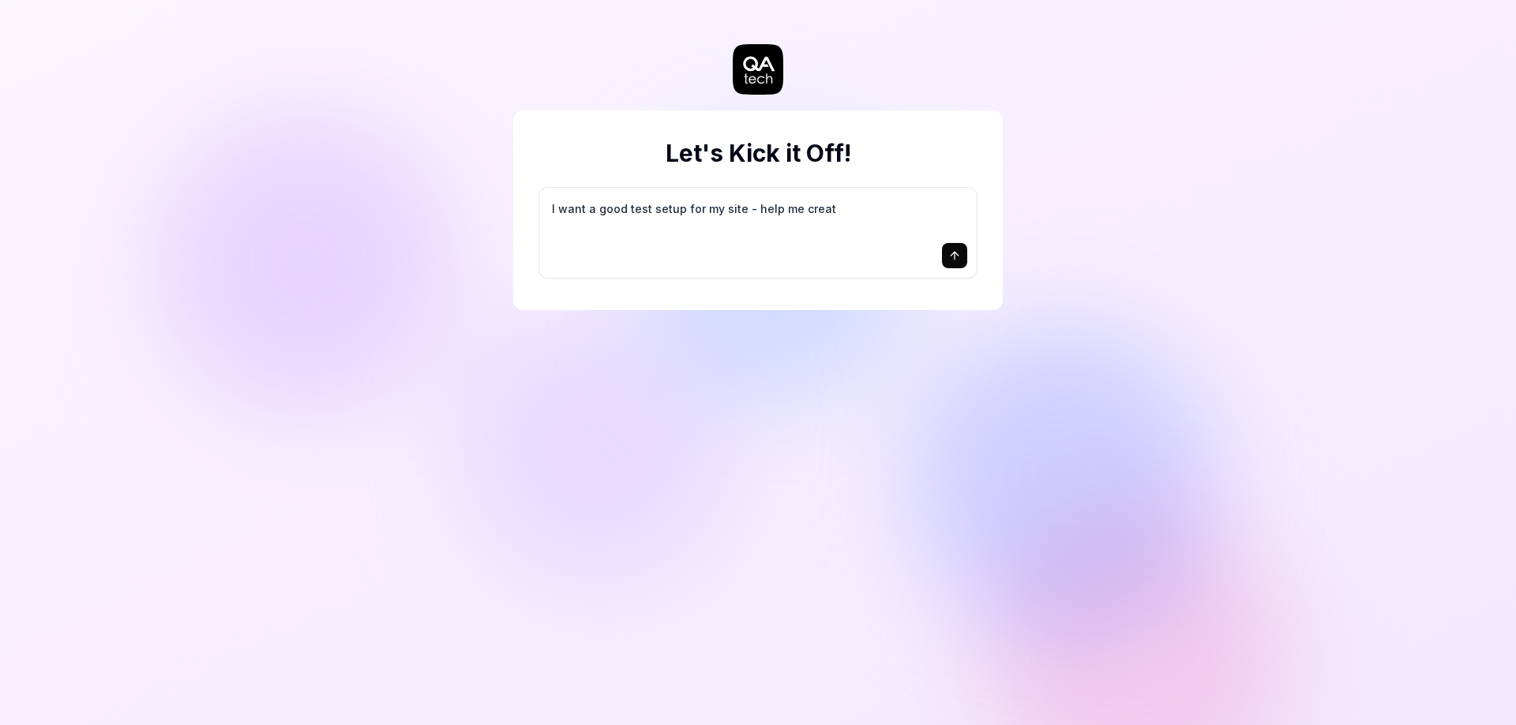
type textarea "I want a good test setup for my site - help me create"
type textarea "*"
type textarea "I want a good test setup for my site - help me create"
type textarea "*"
type textarea "I want a good test setup for my site - help me create t"
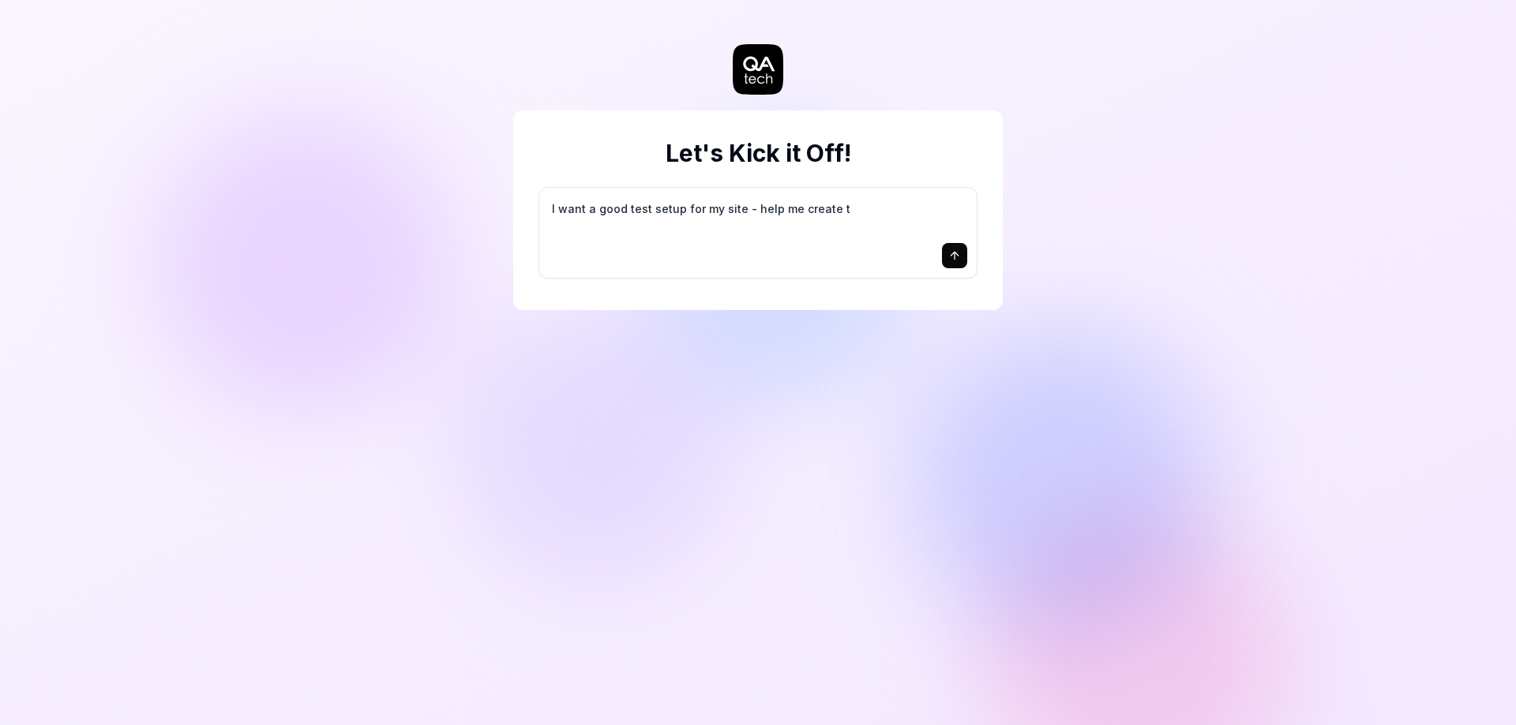
type textarea "*"
type textarea "I want a good test setup for my site - help me create th"
type textarea "*"
type textarea "I want a good test setup for my site - help me create the"
type textarea "*"
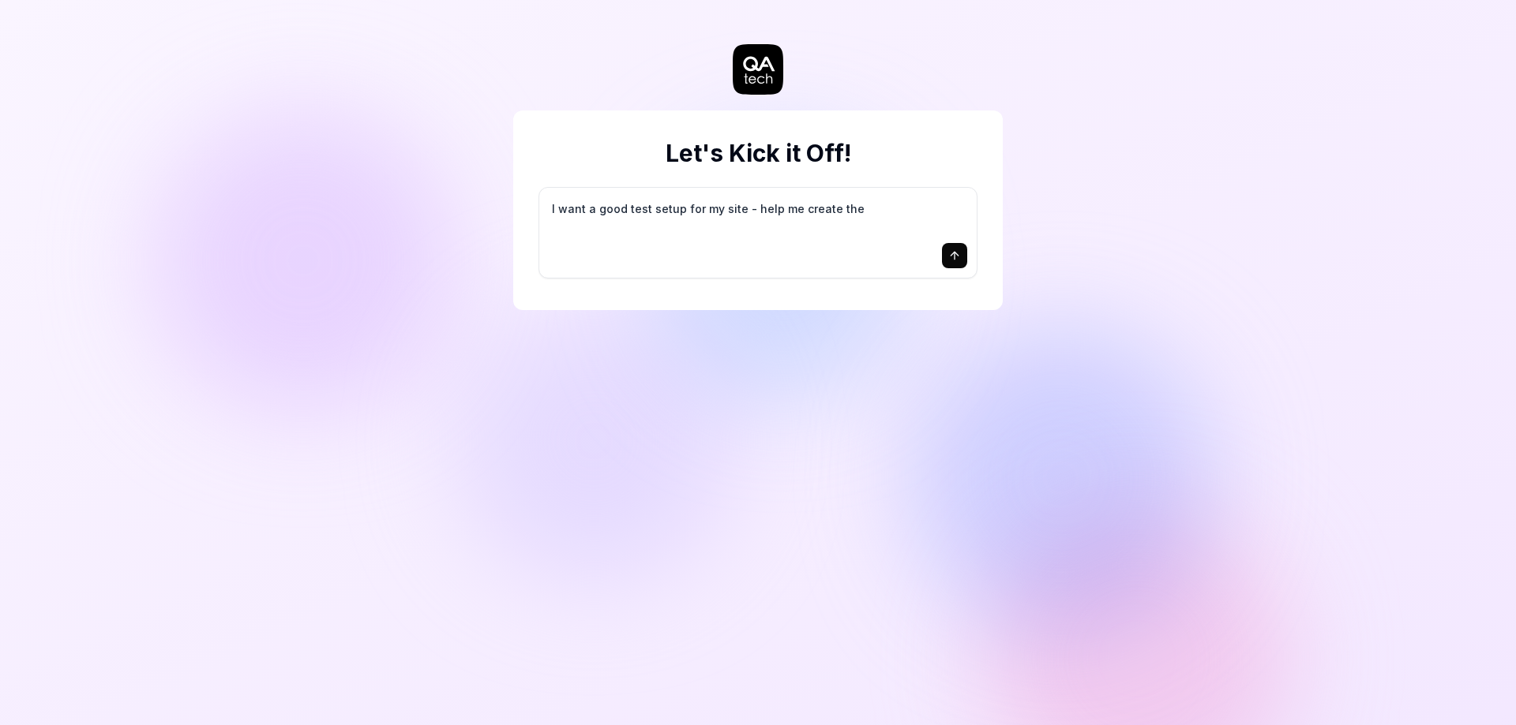
type textarea "I want a good test setup for my site - help me create the"
type textarea "*"
type textarea "I want a good test setup for my site - help me create the f"
type textarea "*"
type textarea "I want a good test setup for my site - help me create the fi"
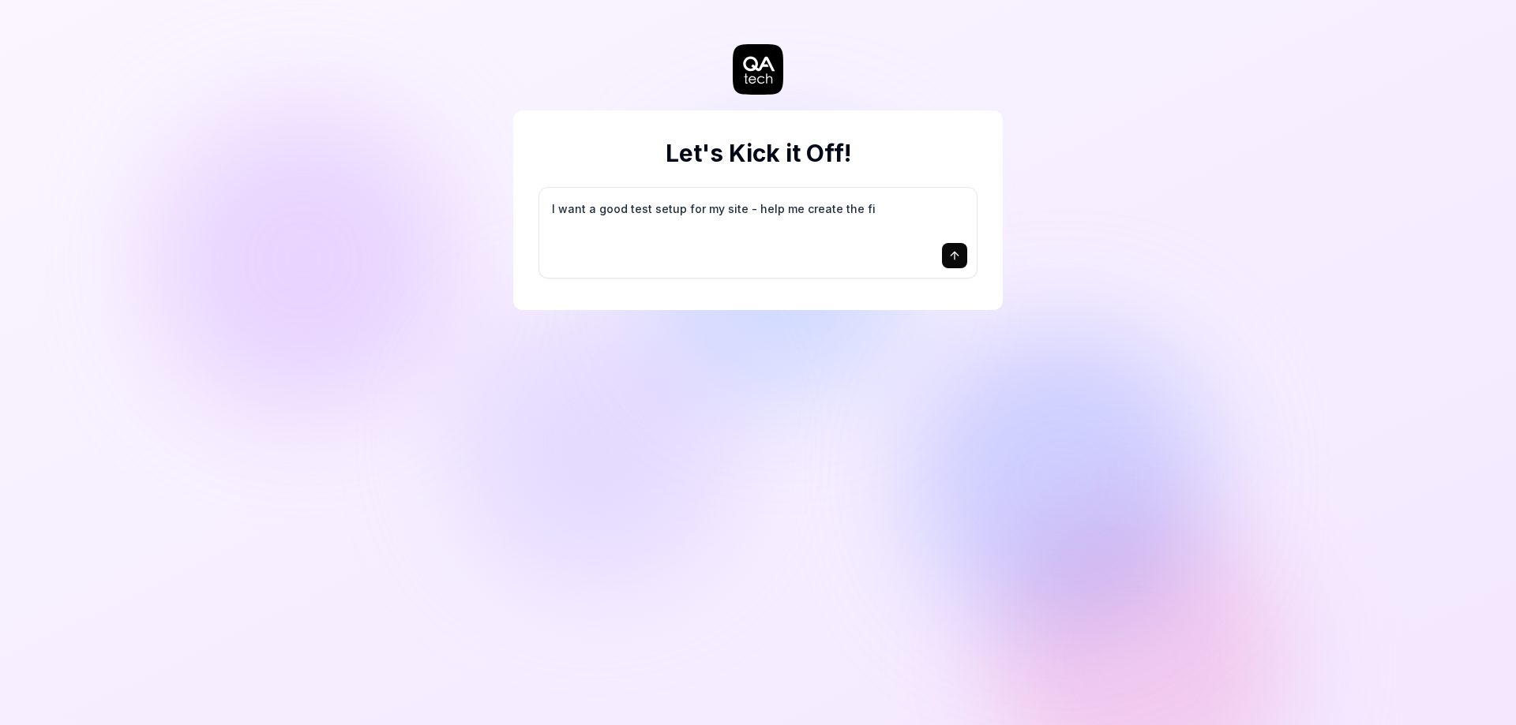
type textarea "*"
type textarea "I want a good test setup for my site - help me create the fir"
type textarea "*"
type textarea "I want a good test setup for my site - help me create the firs"
type textarea "*"
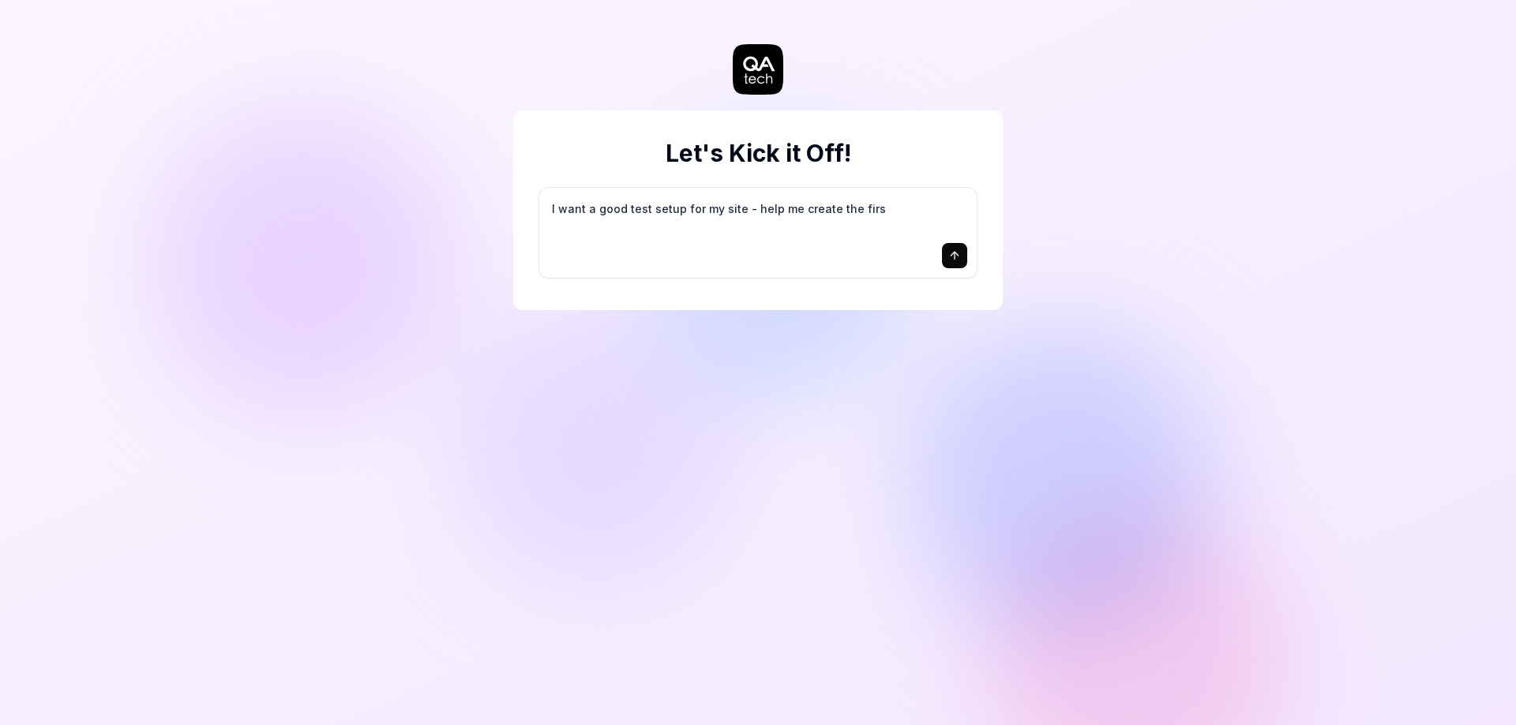
type textarea "I want a good test setup for my site - help me create the first"
type textarea "*"
type textarea "I want a good test setup for my site - help me create the first"
type textarea "*"
type textarea "I want a good test setup for my site - help me create the first 3"
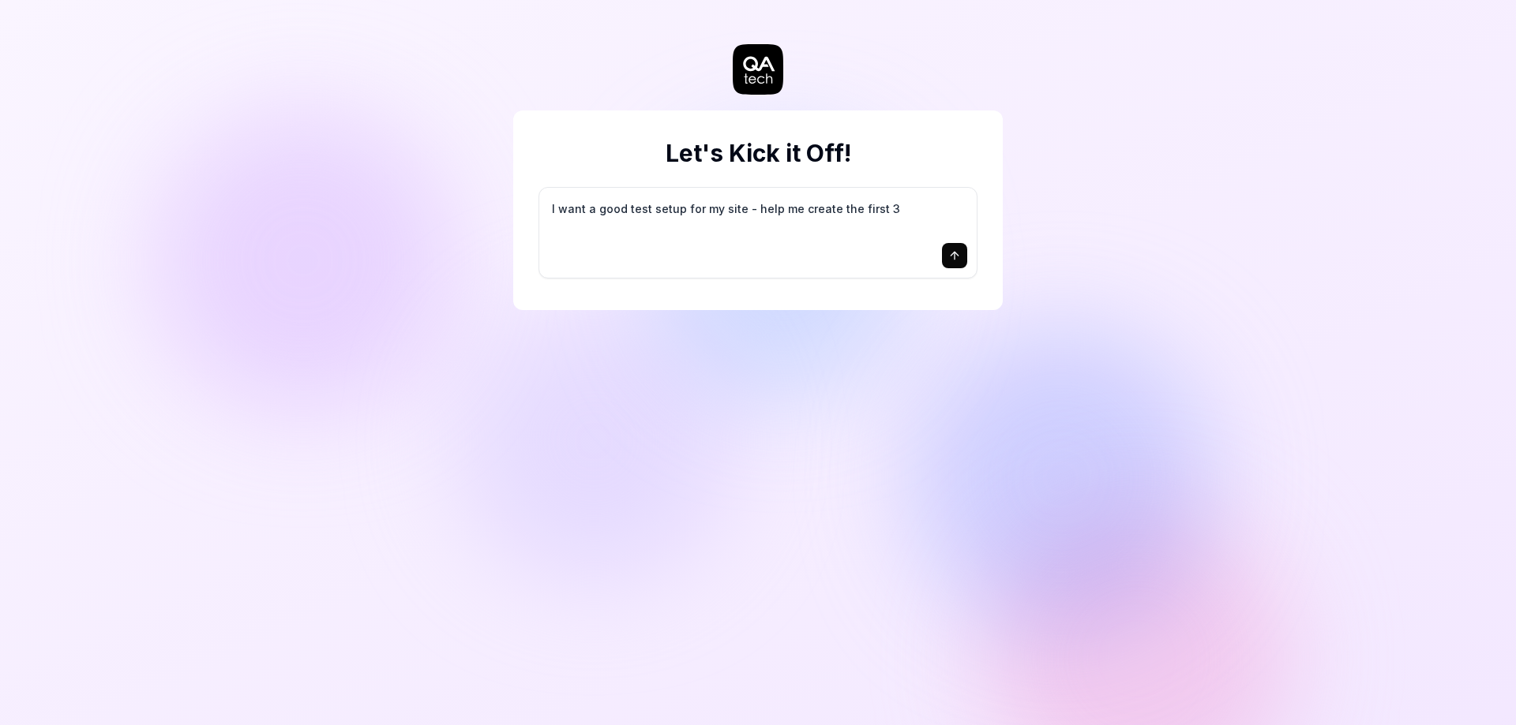
type textarea "*"
type textarea "I want a good test setup for my site - help me create the first 3-"
type textarea "*"
type textarea "I want a good test setup for my site - help me create the first 3-5"
type textarea "*"
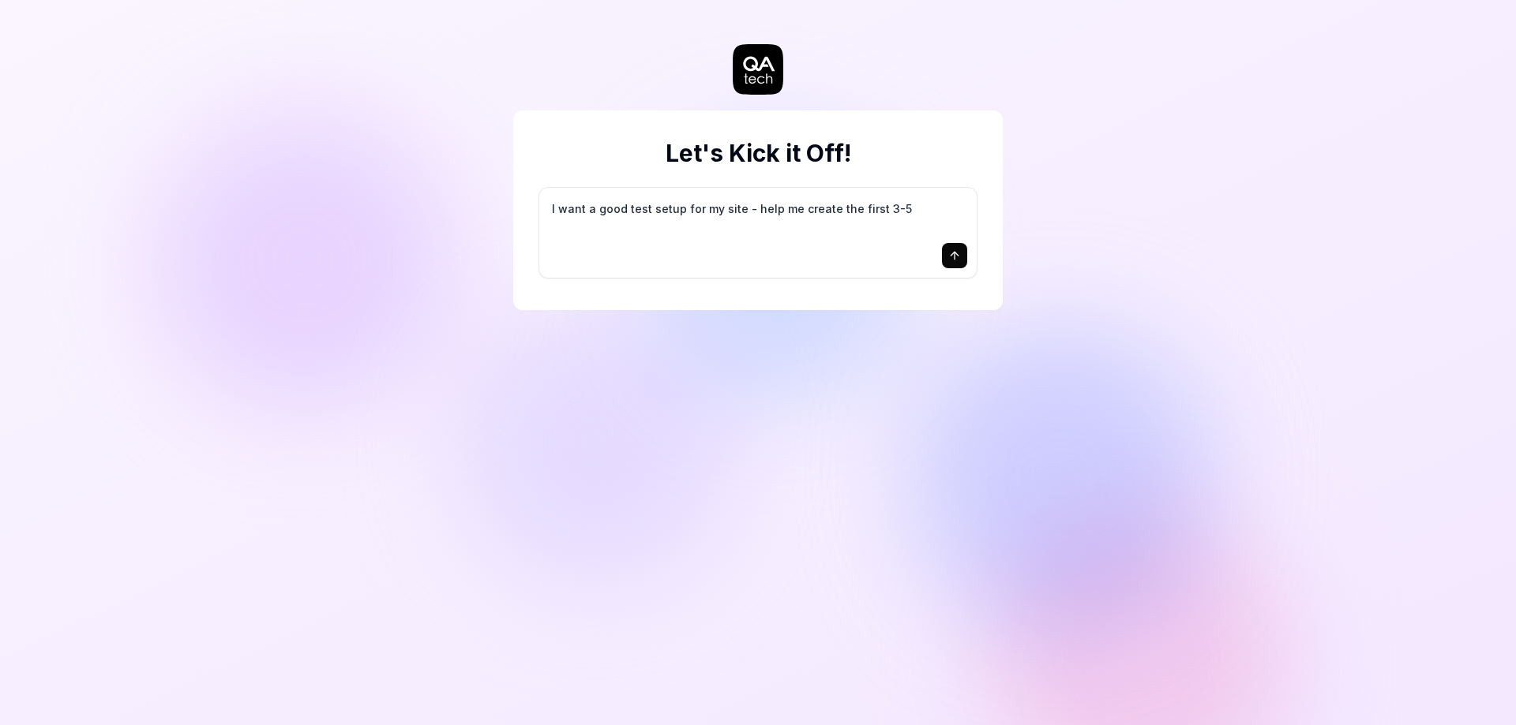
type textarea "I want a good test setup for my site - help me create the first 3-5"
type textarea "*"
type textarea "I want a good test setup for my site - help me create the first 3-5 t"
type textarea "*"
type textarea "I want a good test setup for my site - help me create the first 3-5 te"
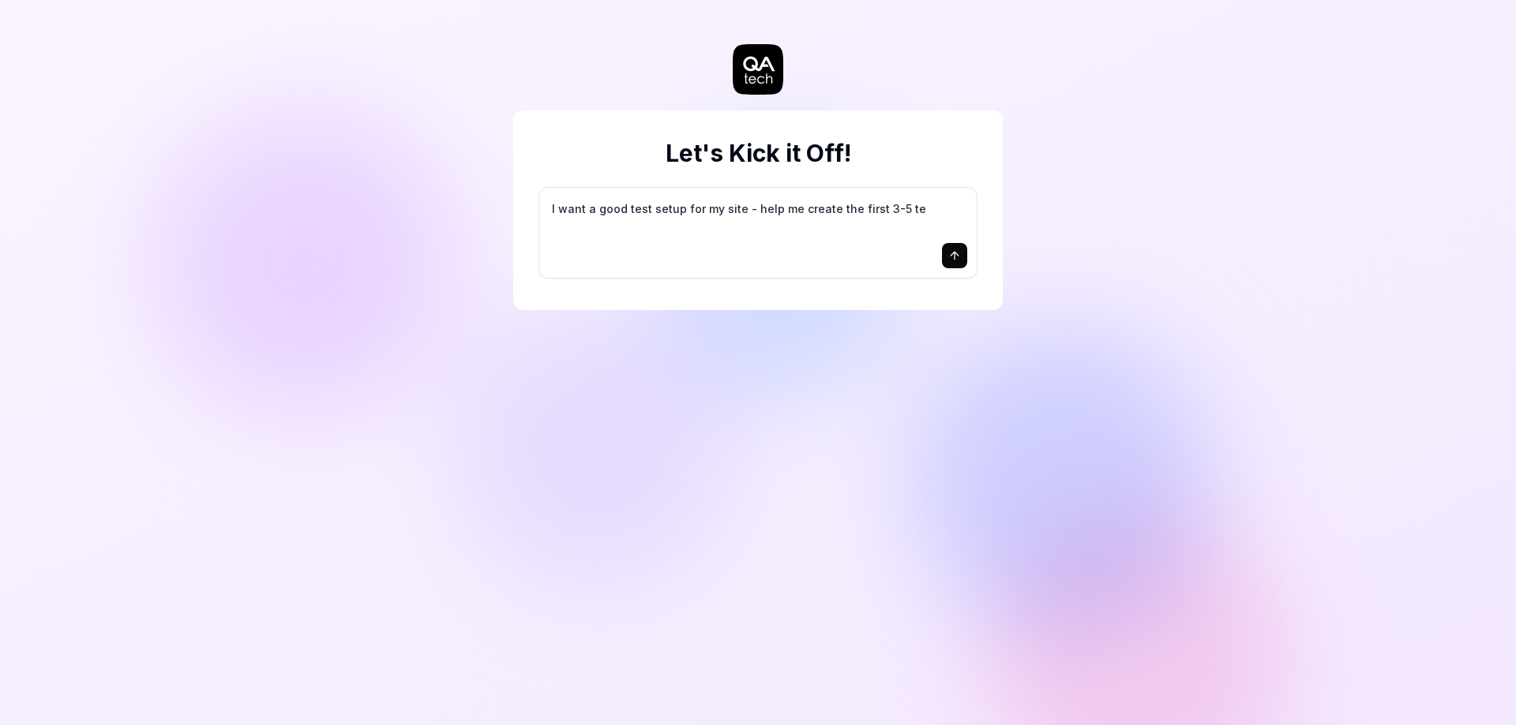
type textarea "*"
type textarea "I want a good test setup for my site - help me create the first 3-5 tes"
type textarea "*"
type textarea "I want a good test setup for my site - help me create the first 3-5 test"
type textarea "*"
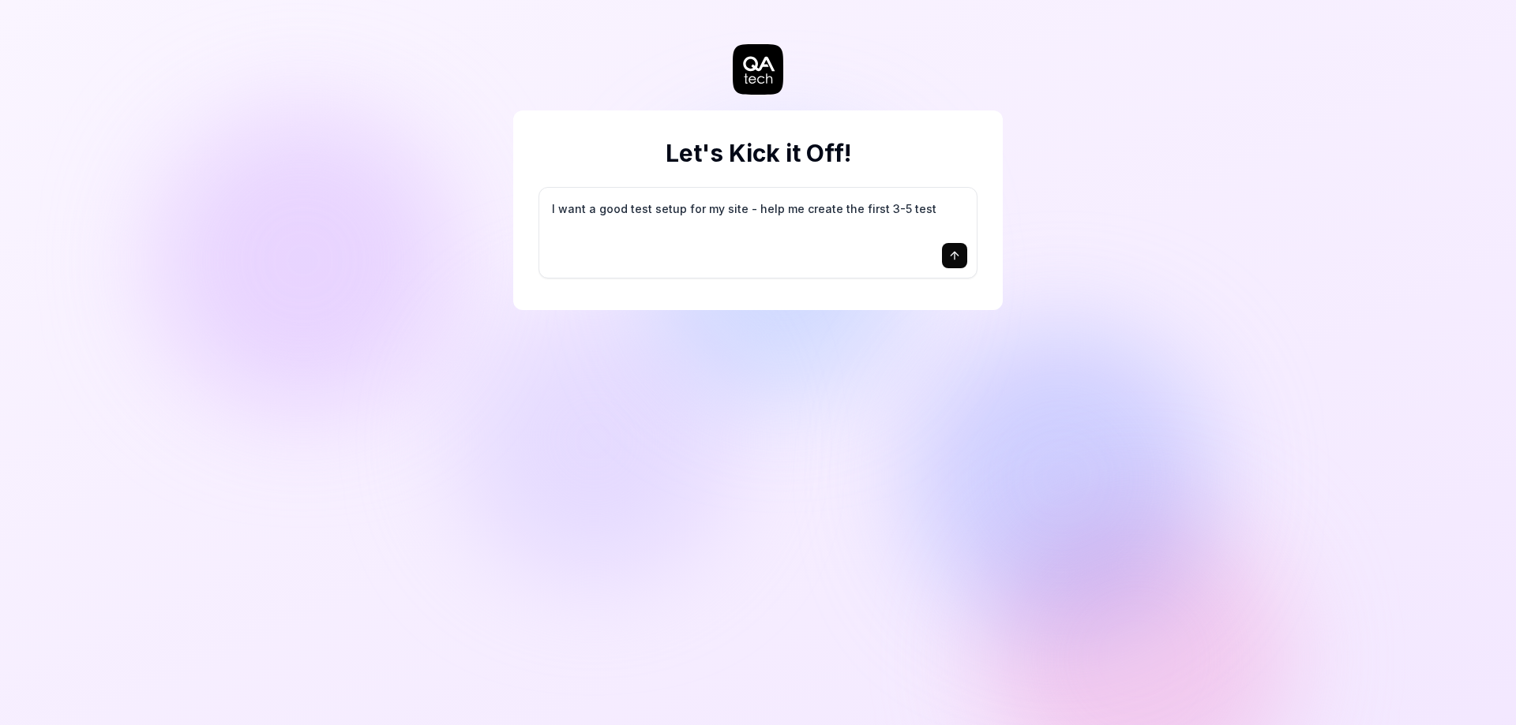
type textarea "I want a good test setup for my site - help me create the first 3-5 test"
type textarea "*"
type textarea "I want a good test setup for my site - help me create the first 3-5 test c"
type textarea "*"
type textarea "I want a good test setup for my site - help me create the first 3-5 test ca"
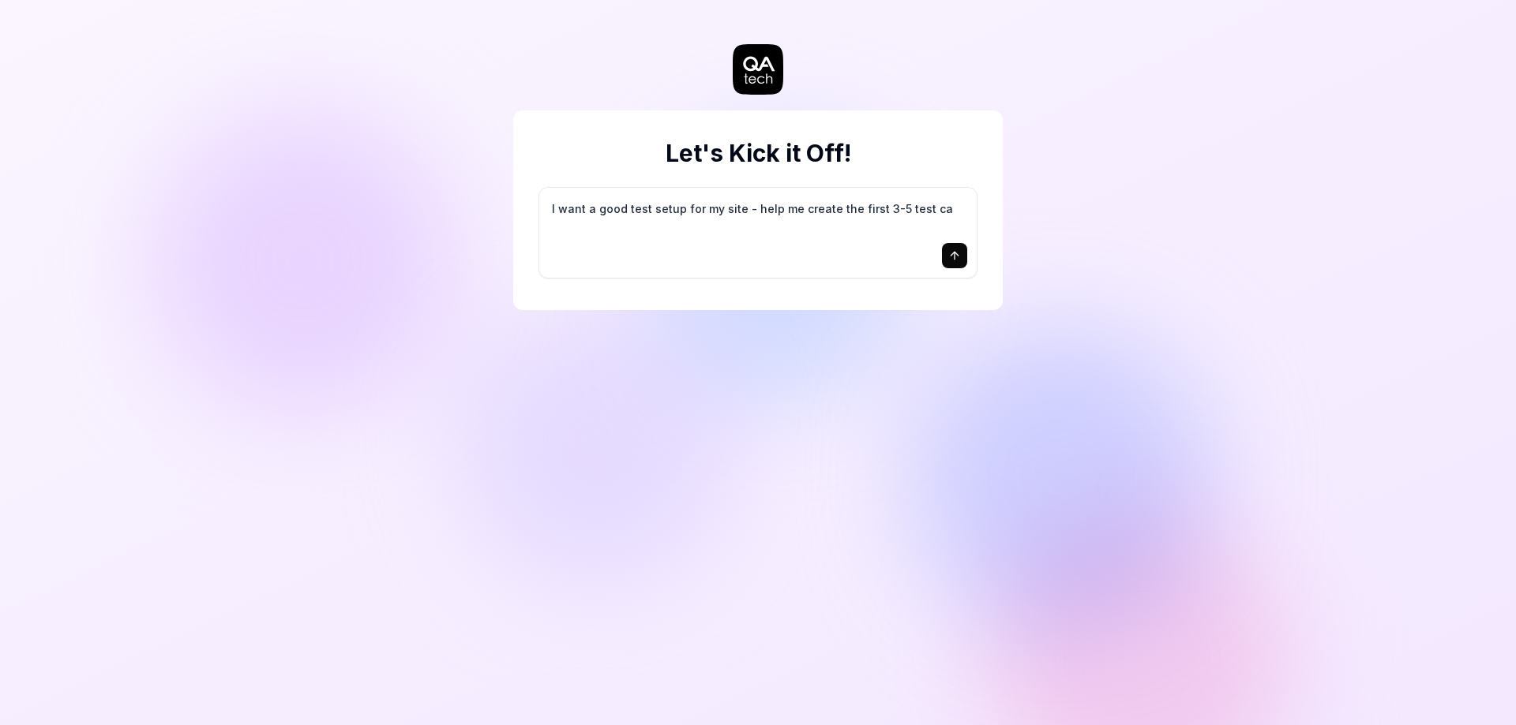
type textarea "*"
type textarea "I want a good test setup for my site - help me create the first 3-5 test cas"
type textarea "*"
type textarea "I want a good test setup for my site - help me create the first 3-5 test case"
type textarea "*"
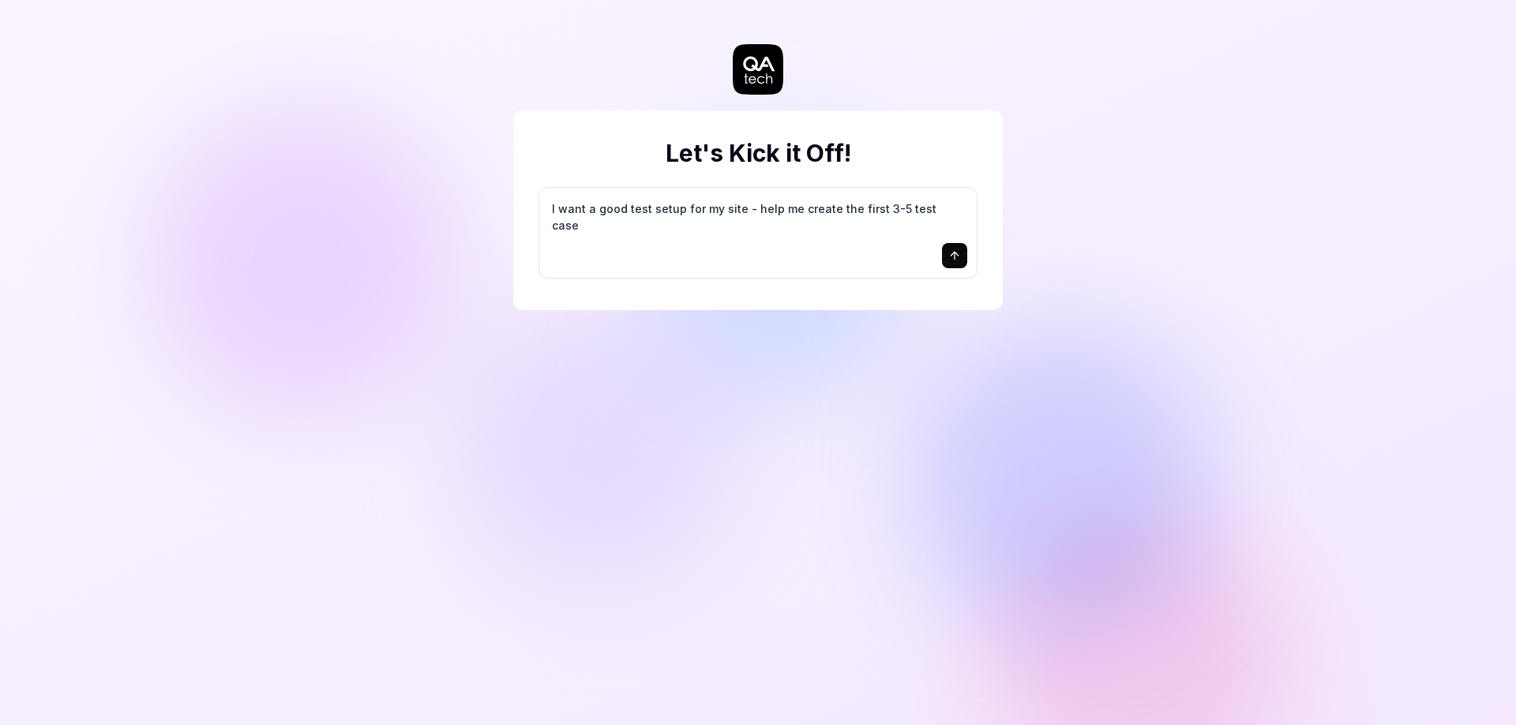
type textarea "I want a good test setup for my site - help me create the first 3-5 test cases"
click at [956, 258] on icon "submit" at bounding box center [954, 255] width 13 height 13
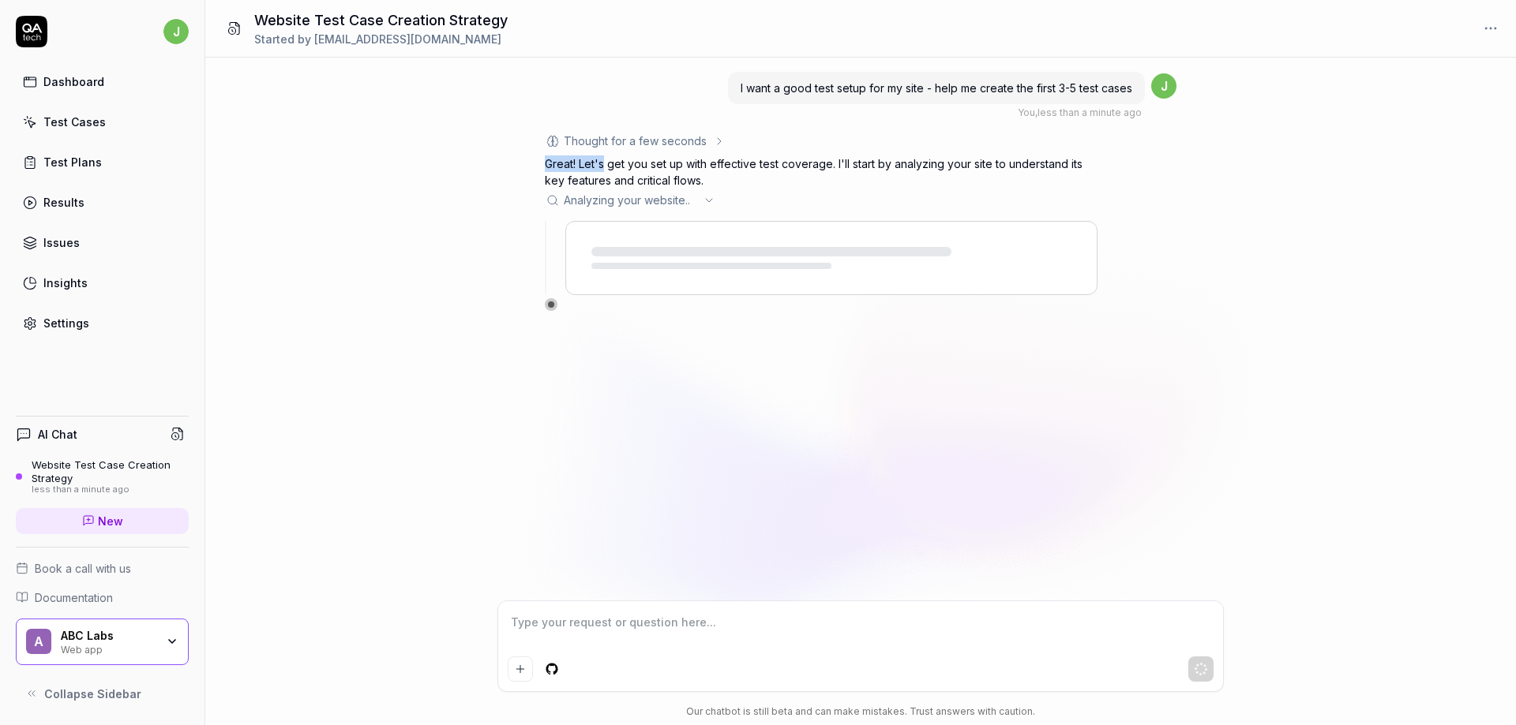
drag, startPoint x: 604, startPoint y: 102, endPoint x: 959, endPoint y: 136, distance: 356.8
click at [953, 129] on div "I want a good test setup for my site - help me create the first 3-5 test cases …" at bounding box center [861, 190] width 632 height 241
click at [840, 166] on p "Great! Let's get you set up with effective test coverage. I'll start by analyzi…" at bounding box center [821, 172] width 553 height 33
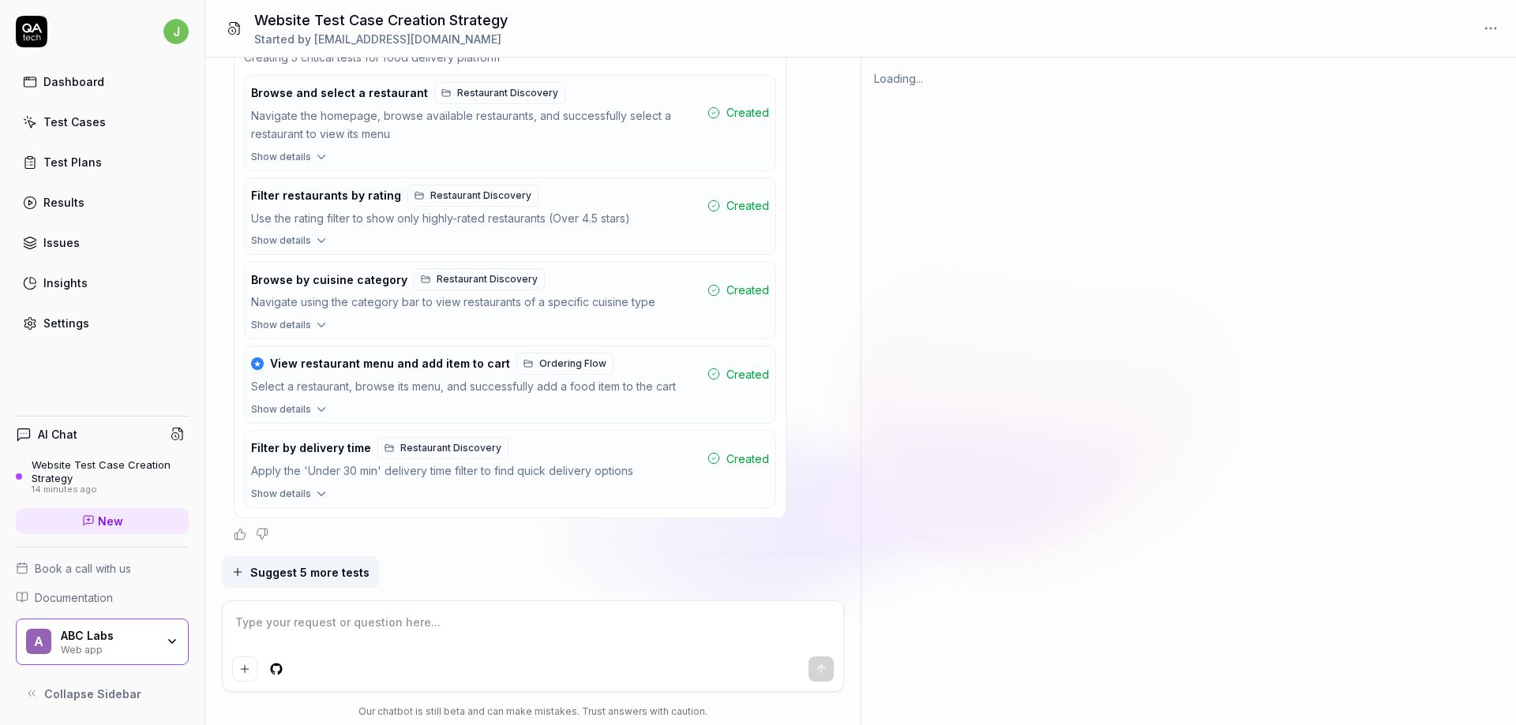
scroll to position [980, 0]
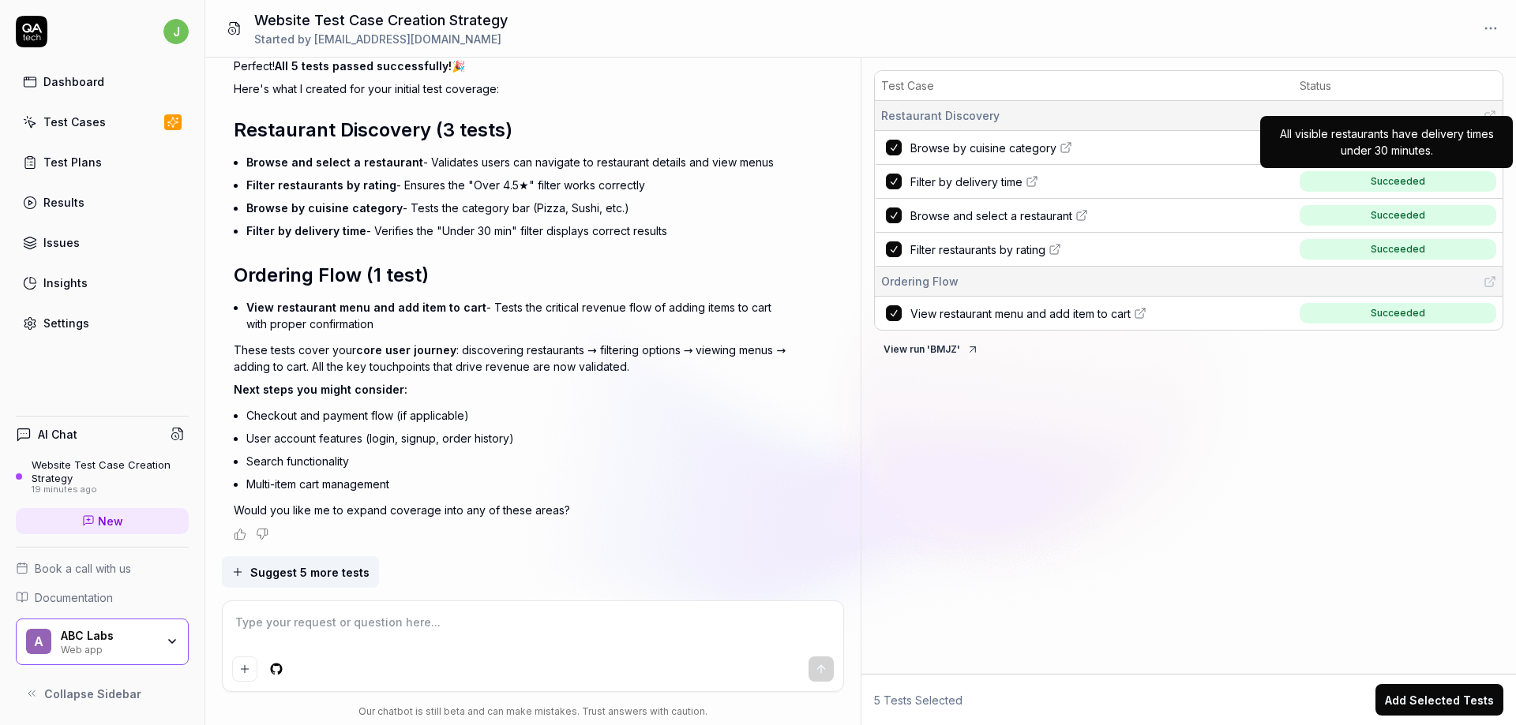
type textarea "*"
